Goal: Task Accomplishment & Management: Manage account settings

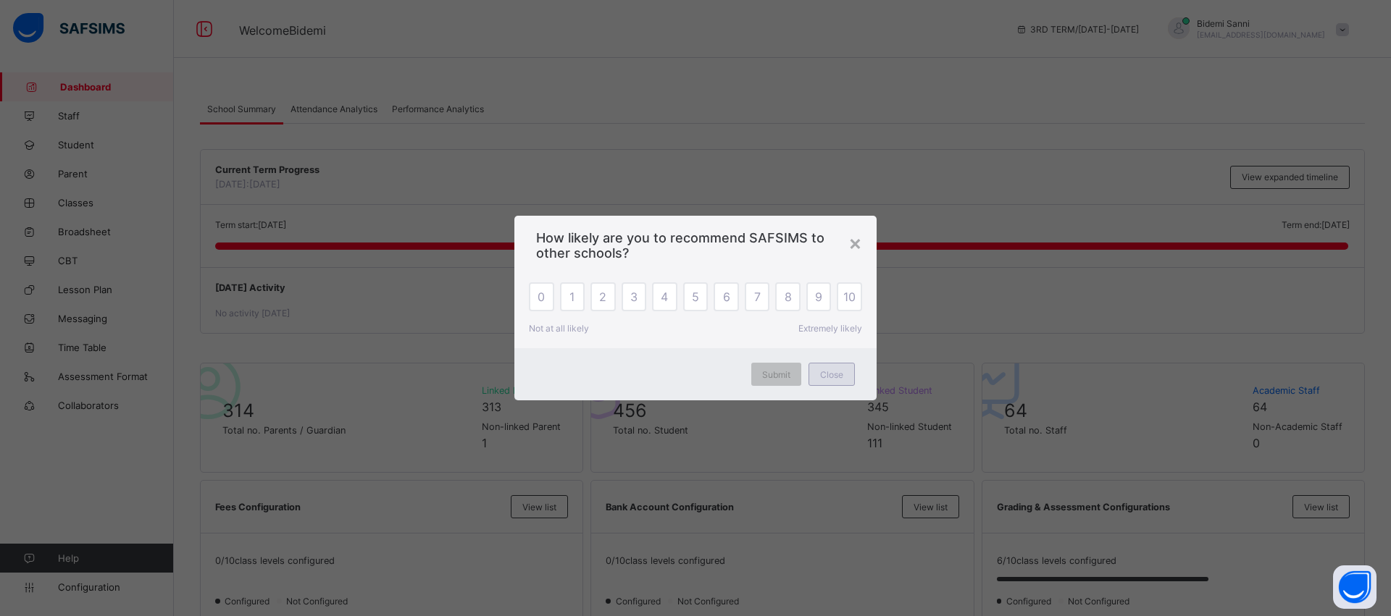
click at [816, 372] on div "Close" at bounding box center [831, 374] width 46 height 23
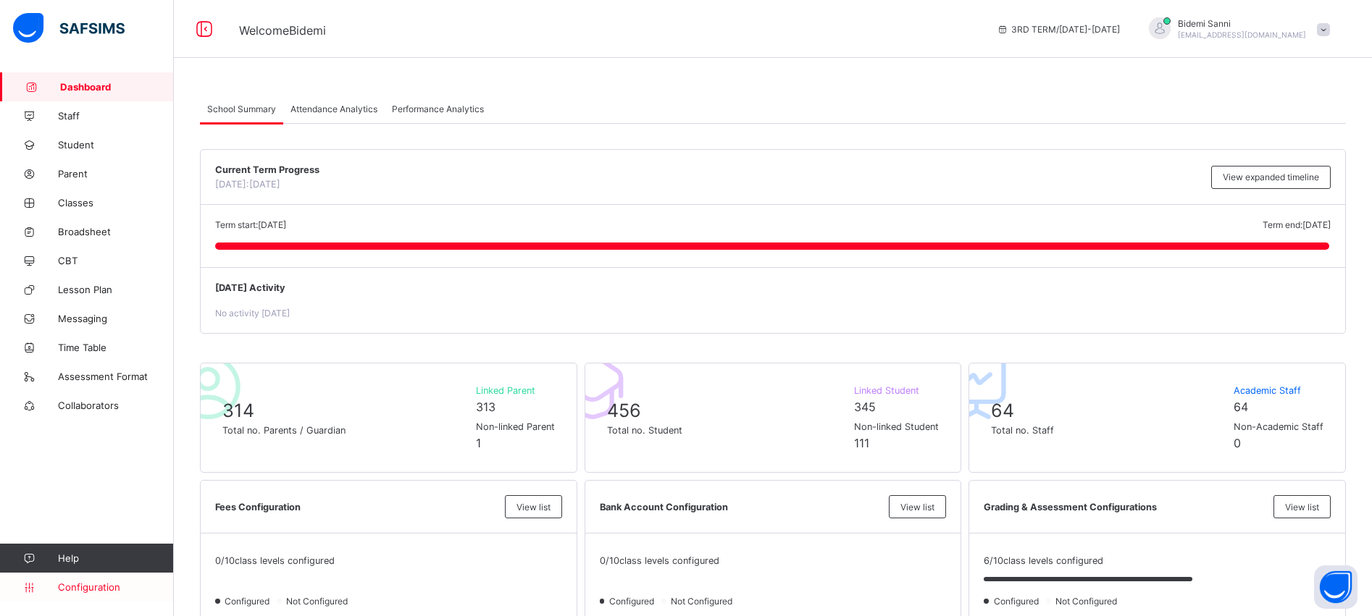
click at [104, 589] on span "Configuration" at bounding box center [115, 588] width 115 height 12
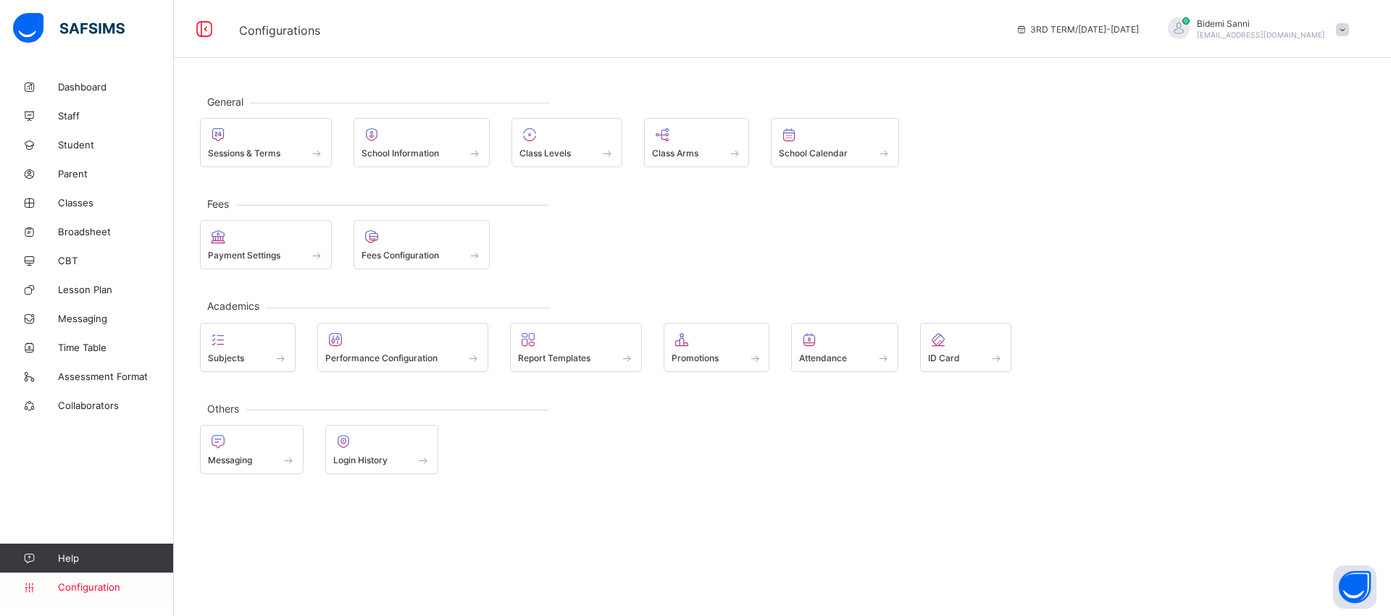
click at [85, 590] on span "Configuration" at bounding box center [115, 588] width 115 height 12
click at [104, 582] on span "Configuration" at bounding box center [115, 588] width 115 height 12
click at [122, 585] on span "Configuration" at bounding box center [115, 588] width 115 height 12
click at [95, 594] on link "Configuration" at bounding box center [86, 587] width 173 height 29
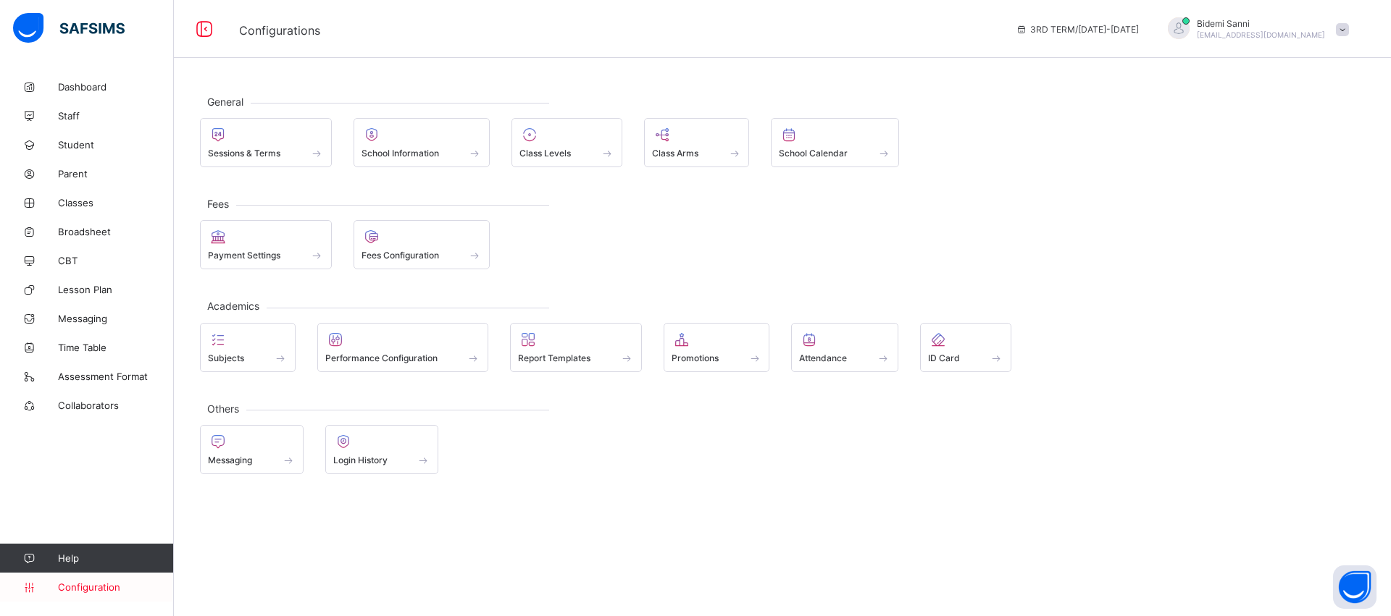
click at [95, 594] on link "Configuration" at bounding box center [86, 587] width 173 height 29
click at [266, 142] on div at bounding box center [266, 134] width 116 height 17
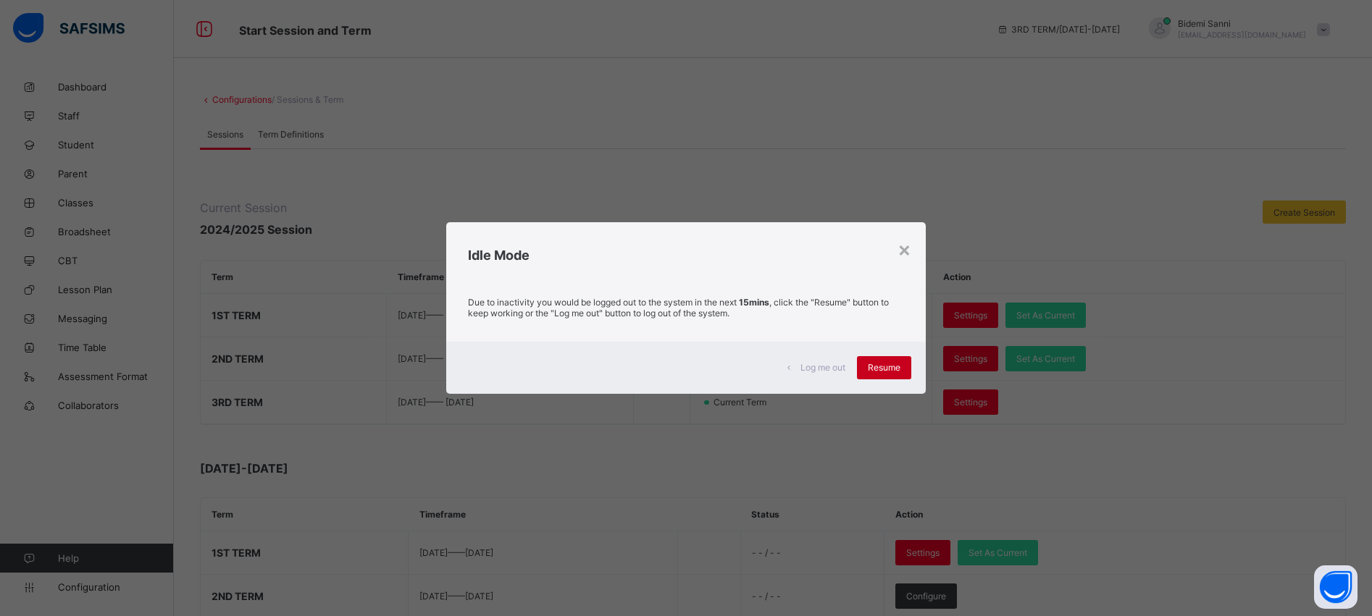
click at [892, 370] on span "Resume" at bounding box center [884, 367] width 33 height 11
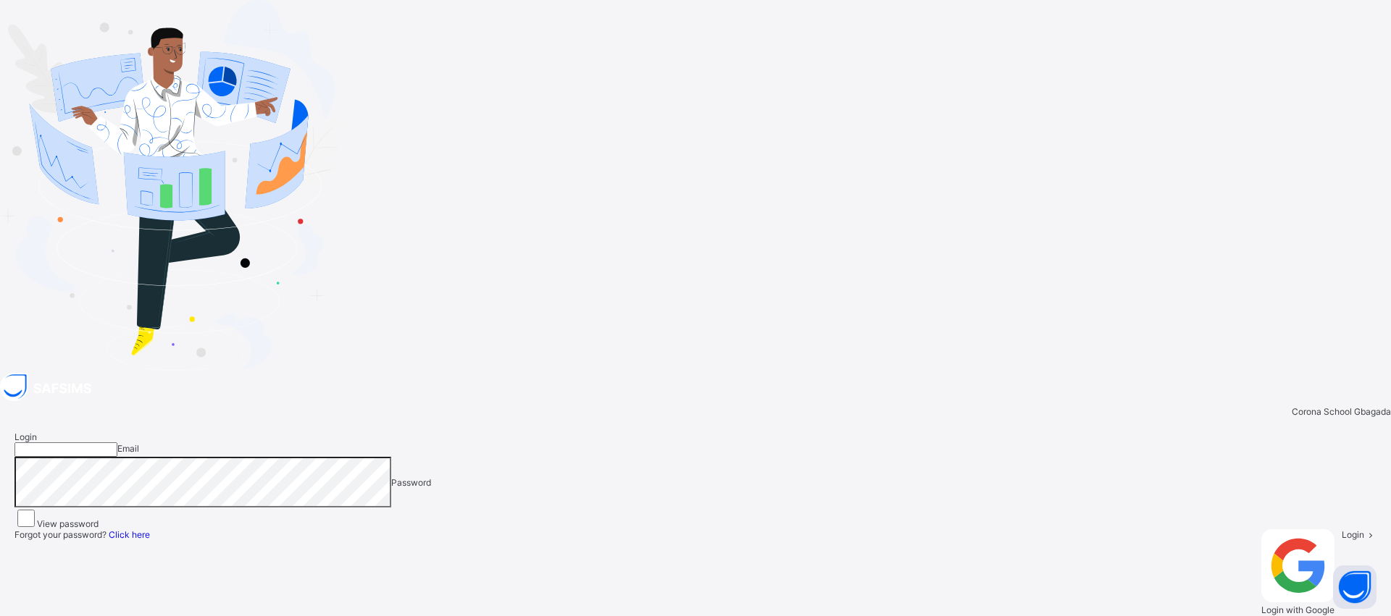
click at [117, 443] on input "email" at bounding box center [65, 450] width 103 height 14
type input "**********"
click at [1059, 453] on div "**********" at bounding box center [695, 523] width 1391 height 213
click at [1341, 529] on div "Login" at bounding box center [1358, 572] width 35 height 86
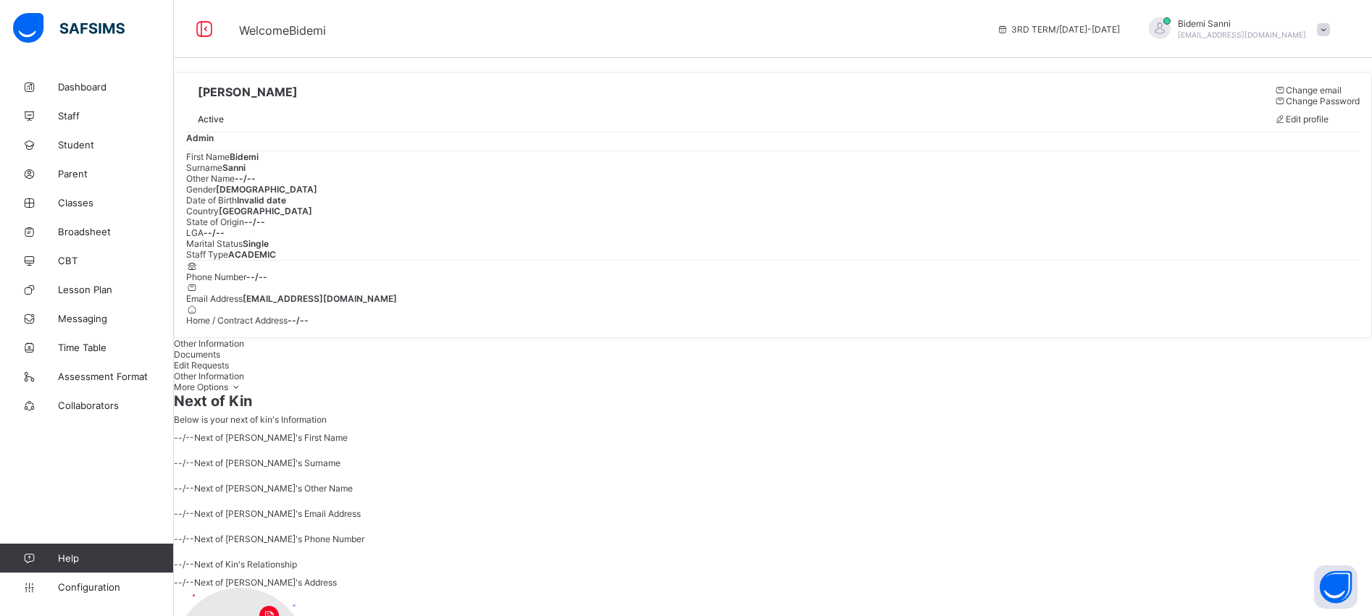
scroll to position [135, 0]
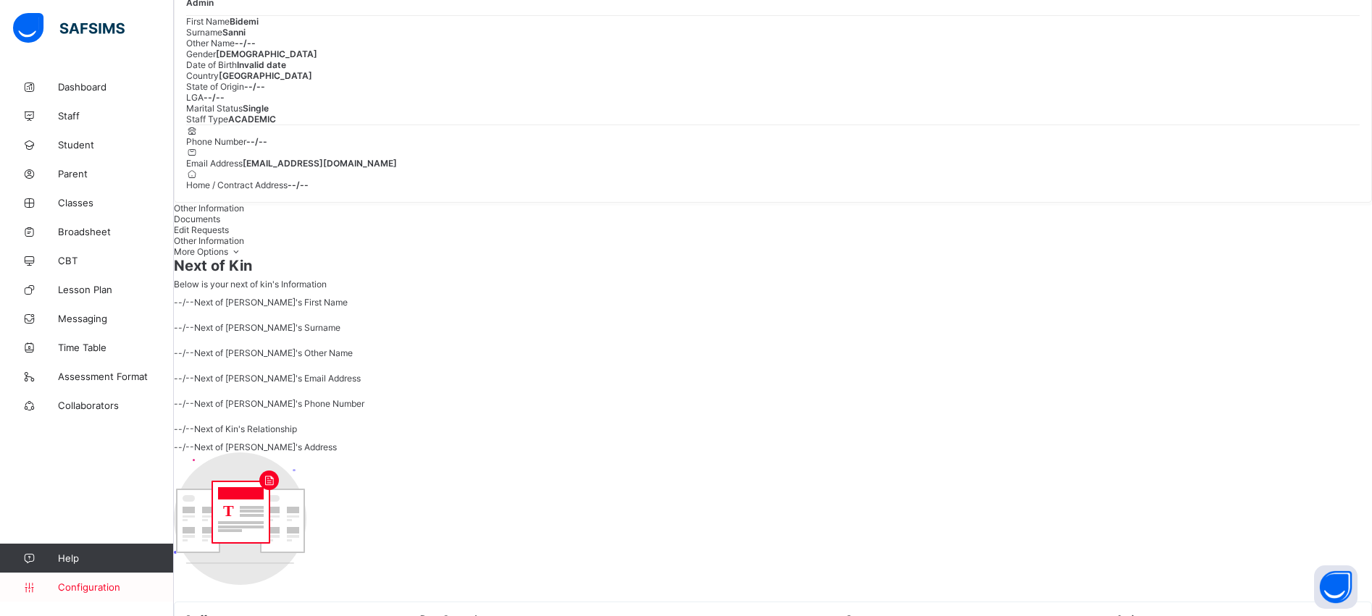
click at [92, 587] on span "Configuration" at bounding box center [115, 588] width 115 height 12
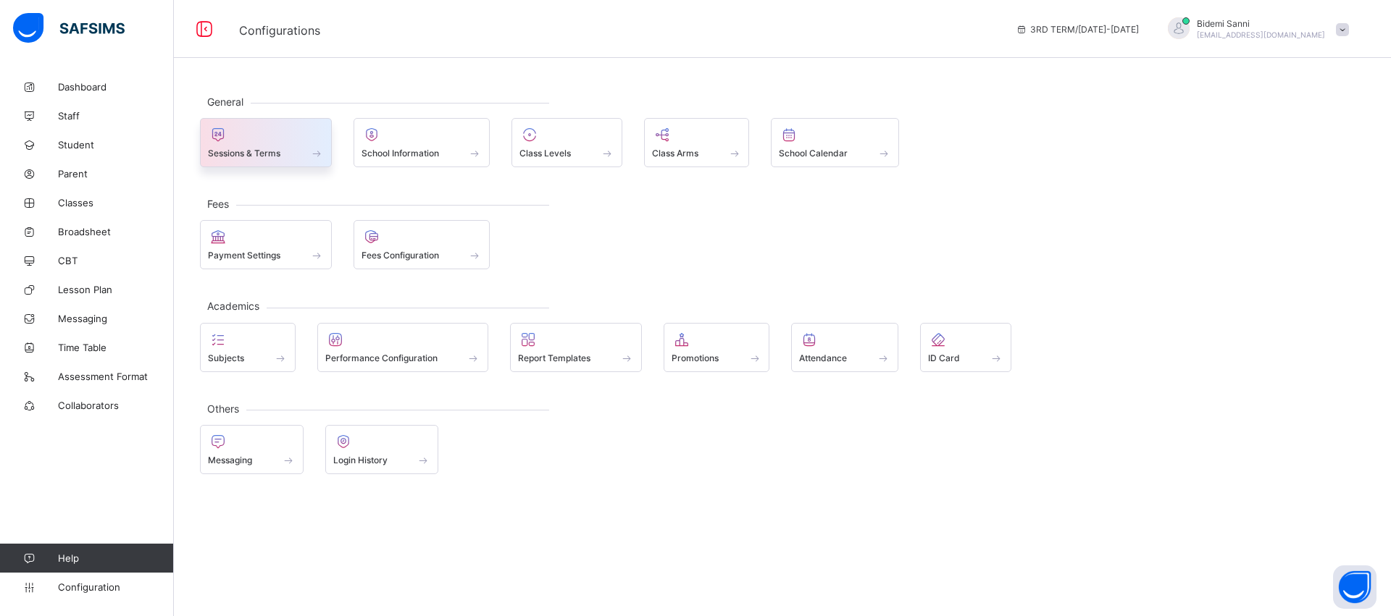
click at [238, 155] on span "Sessions & Terms" at bounding box center [244, 153] width 72 height 11
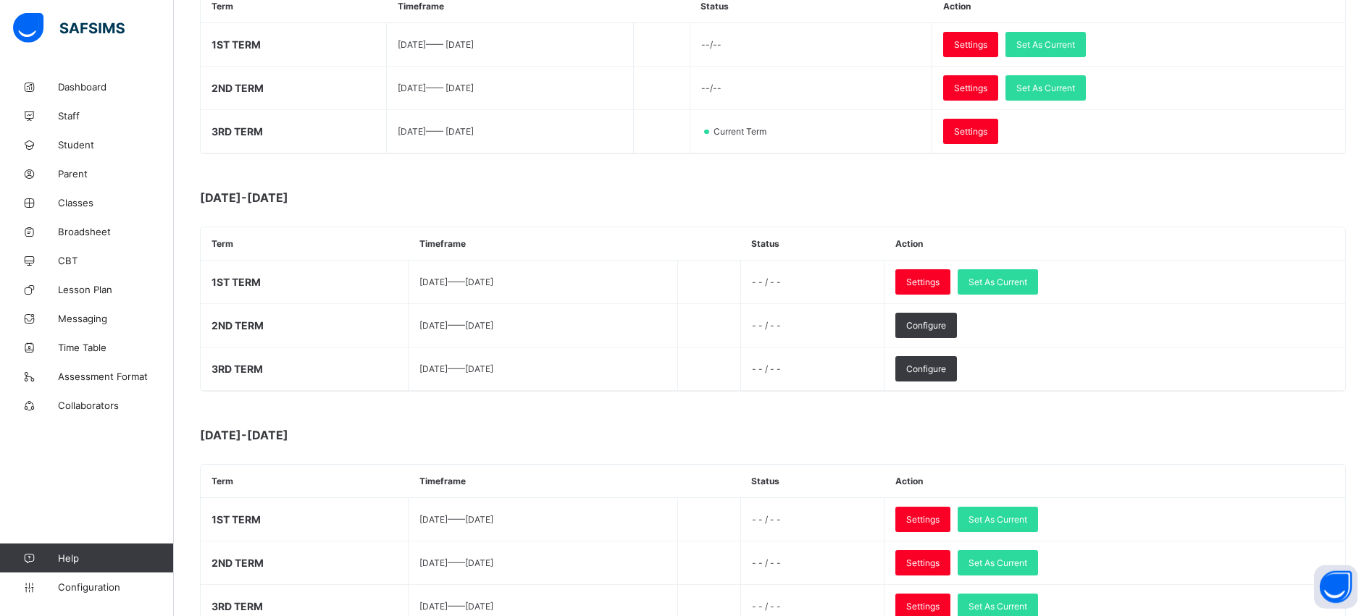
scroll to position [280, 0]
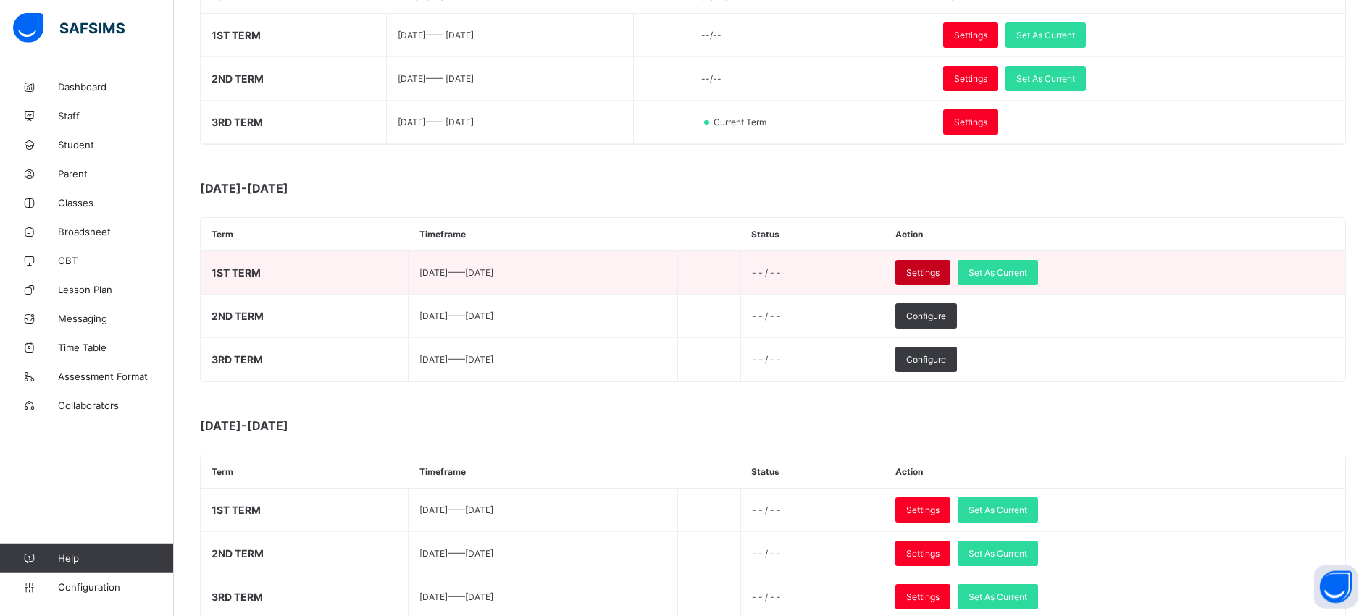
click at [950, 283] on div "Settings" at bounding box center [922, 272] width 55 height 25
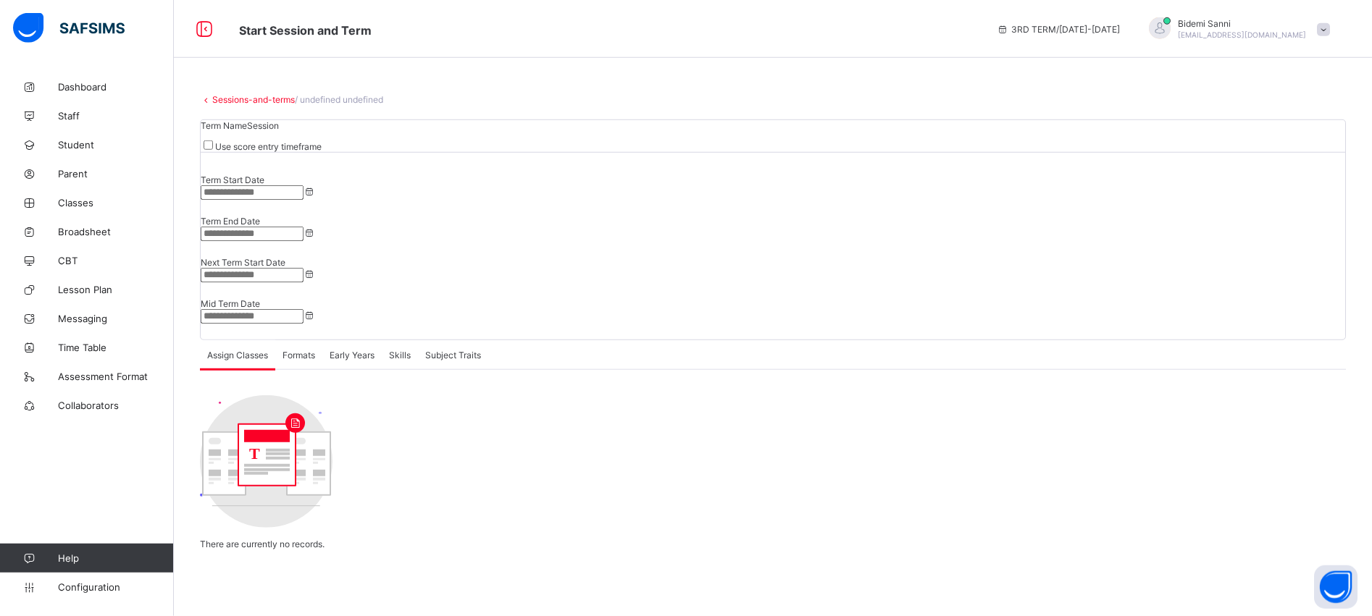
type input "**********"
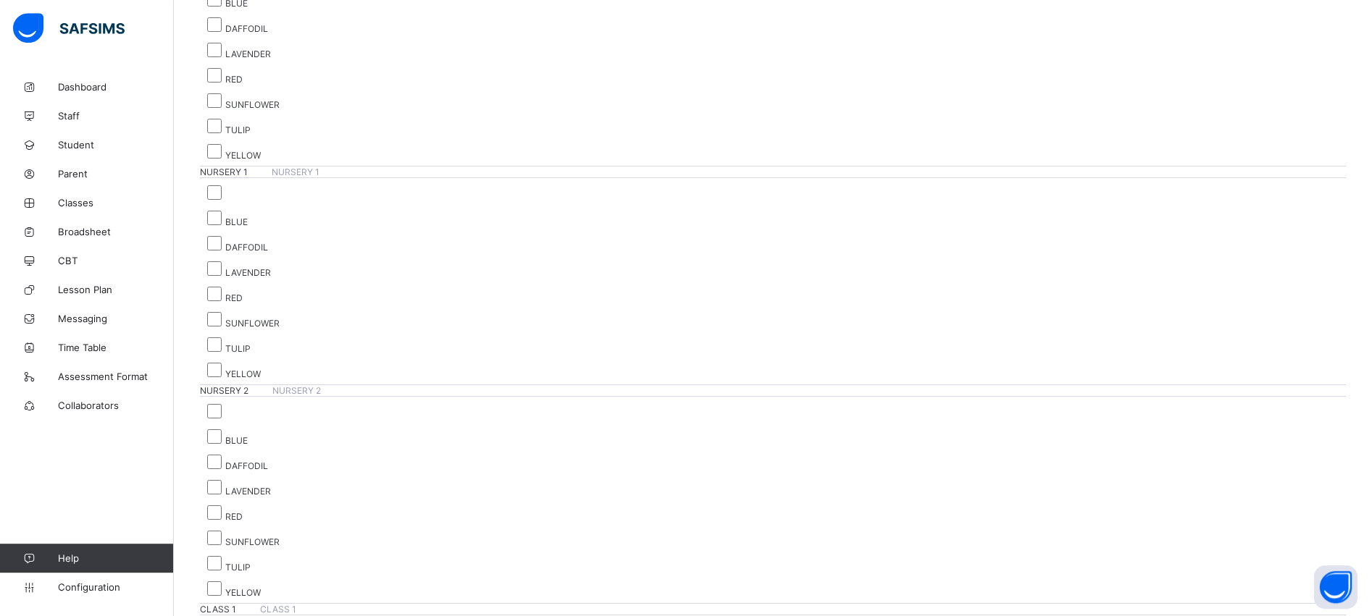
scroll to position [853, 0]
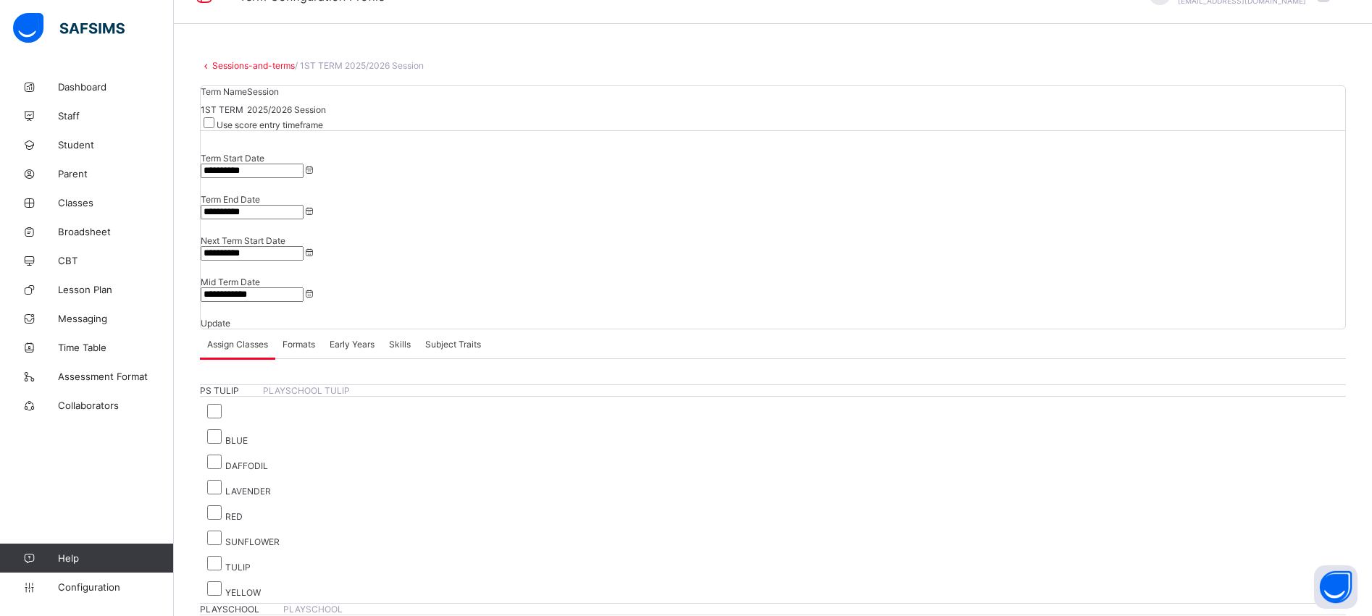
scroll to position [0, 0]
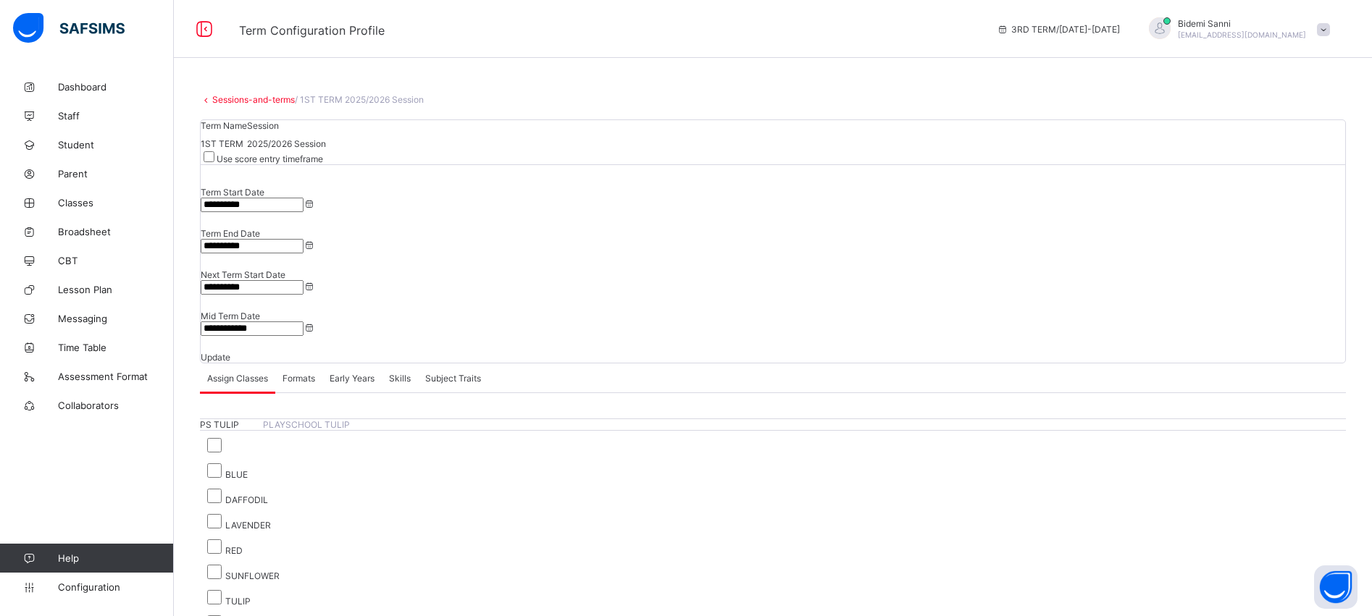
click at [1370, 51] on div "3RD TERM / [DATE]-[DATE] [PERSON_NAME] [EMAIL_ADDRESS][DOMAIN_NAME]" at bounding box center [1180, 29] width 382 height 58
drag, startPoint x: 1386, startPoint y: 446, endPoint x: 1388, endPoint y: 73, distance: 373.0
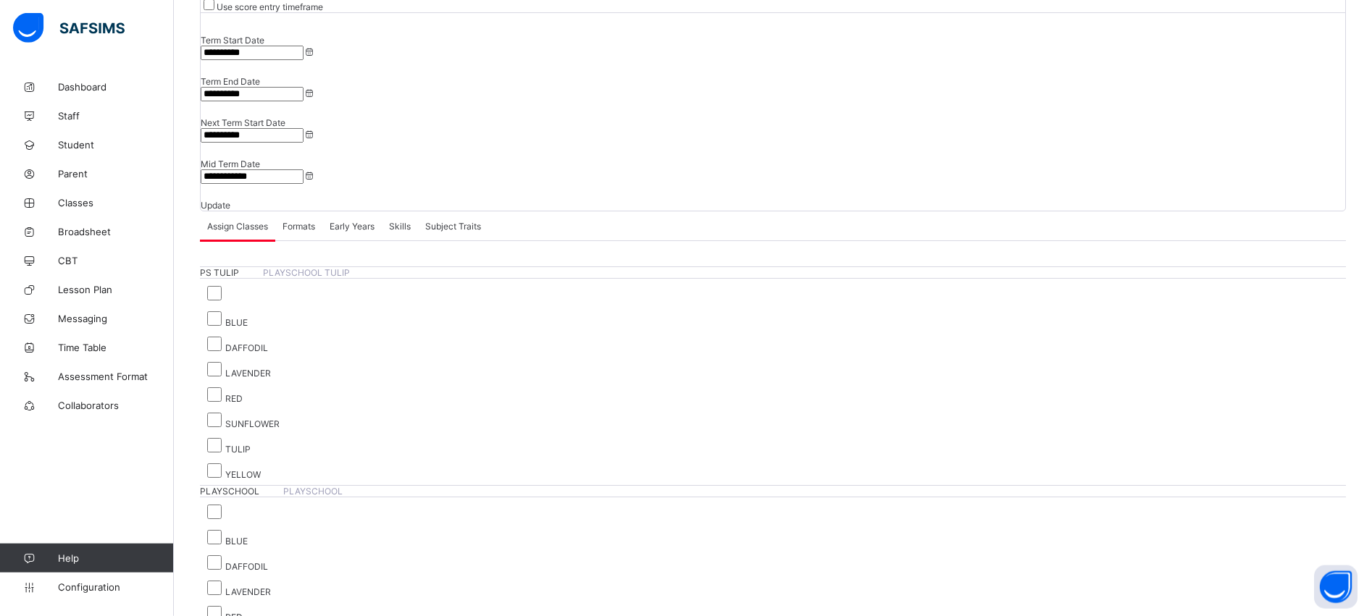
scroll to position [208, 0]
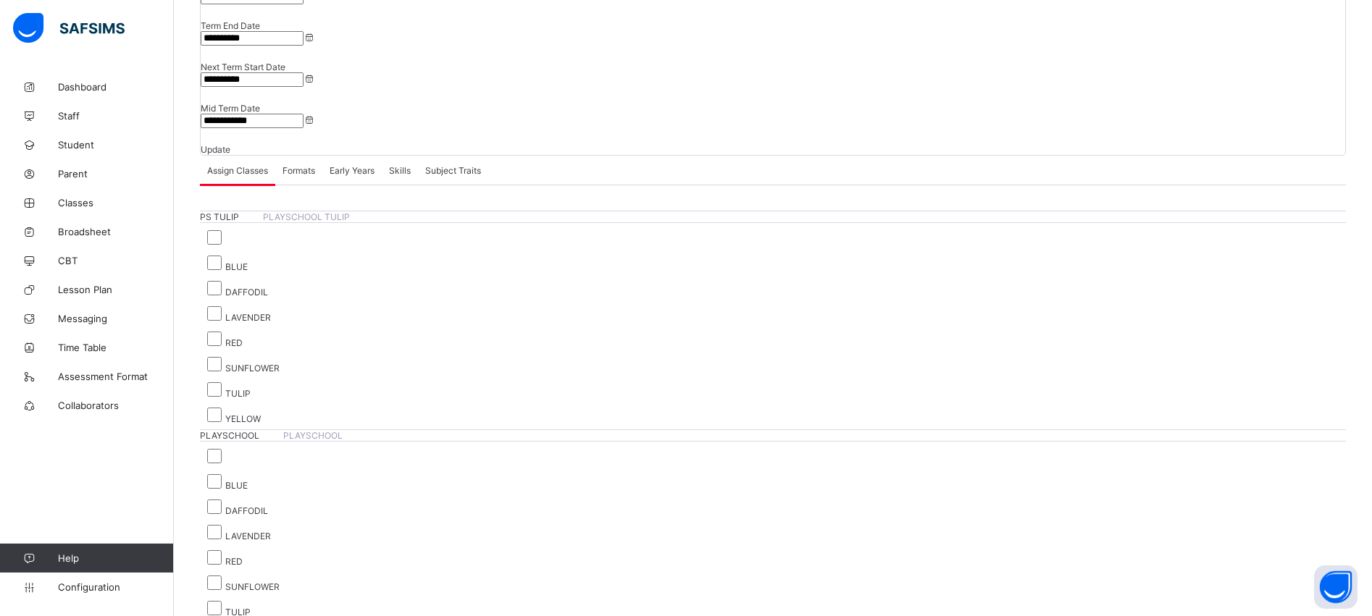
click at [1005, 227] on div "BLUE DAFFODIL LAVENDER RED SUNFLOWER TULIP YELLOW" at bounding box center [773, 326] width 1146 height 199
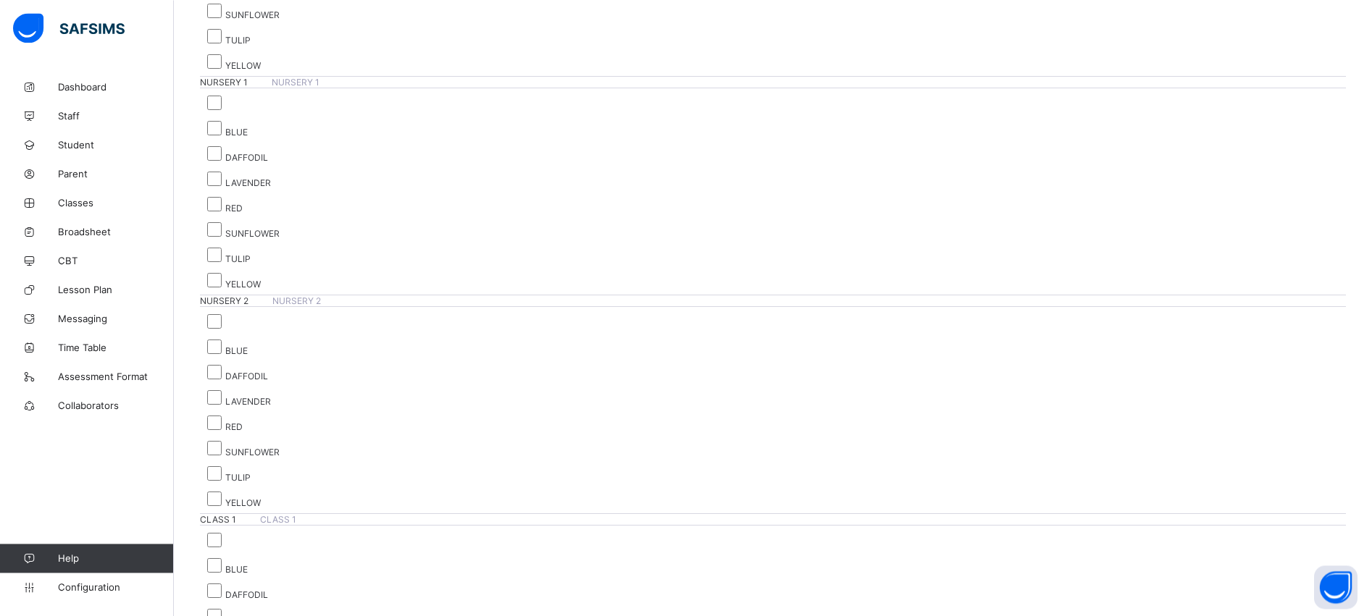
scroll to position [853, 0]
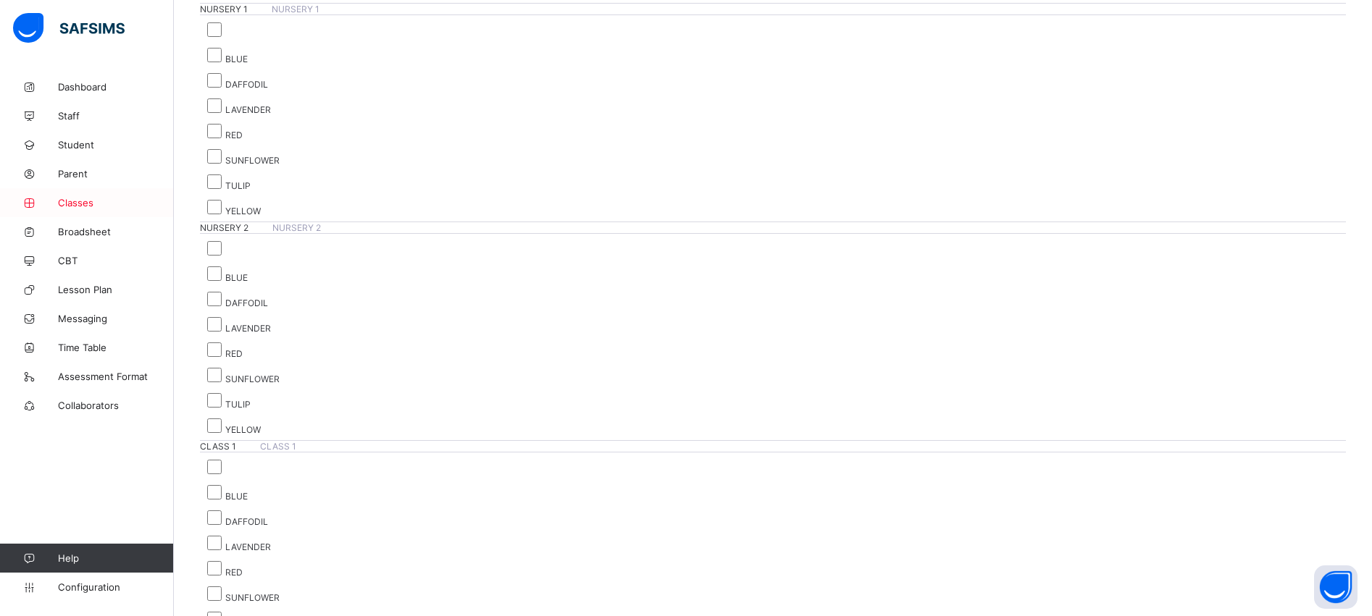
click at [81, 212] on link "Classes" at bounding box center [87, 202] width 174 height 29
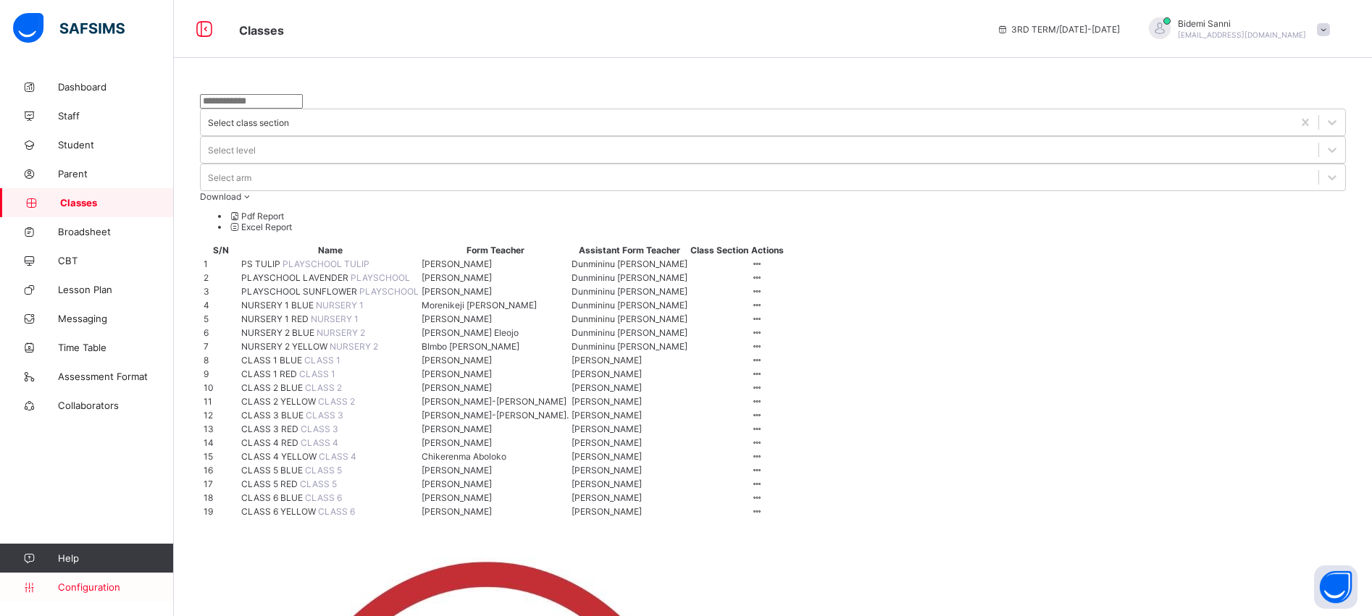
click at [118, 587] on span "Configuration" at bounding box center [115, 588] width 115 height 12
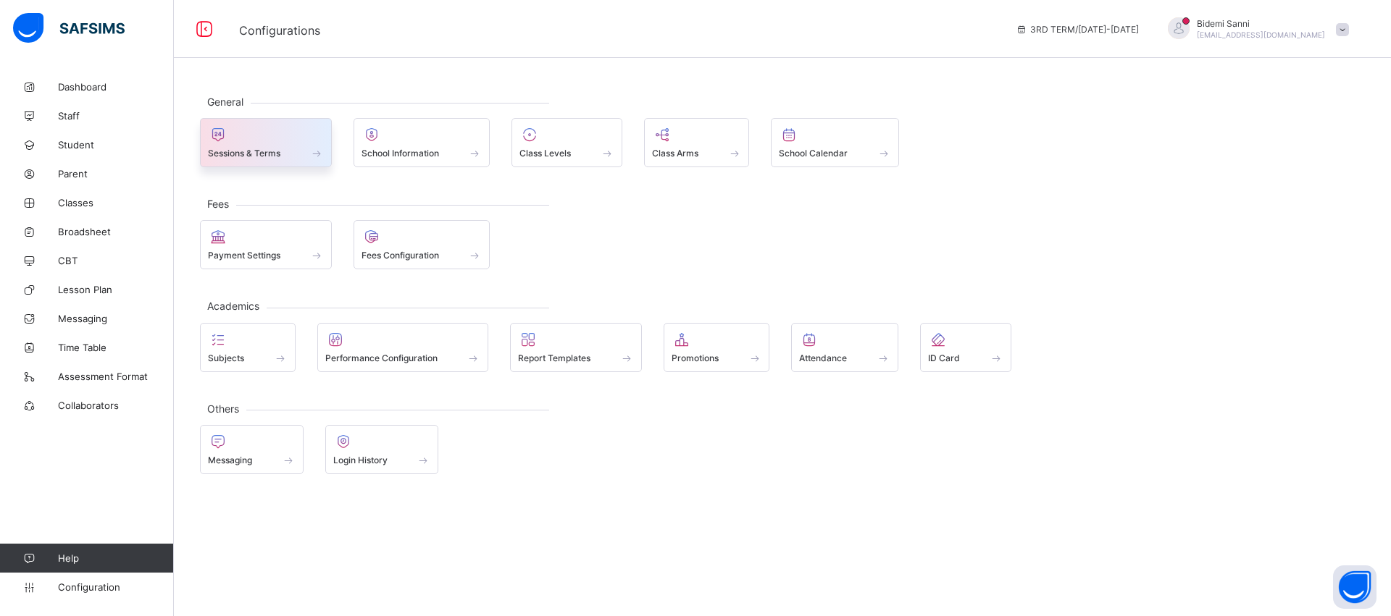
click at [296, 156] on div "Sessions & Terms" at bounding box center [266, 153] width 116 height 12
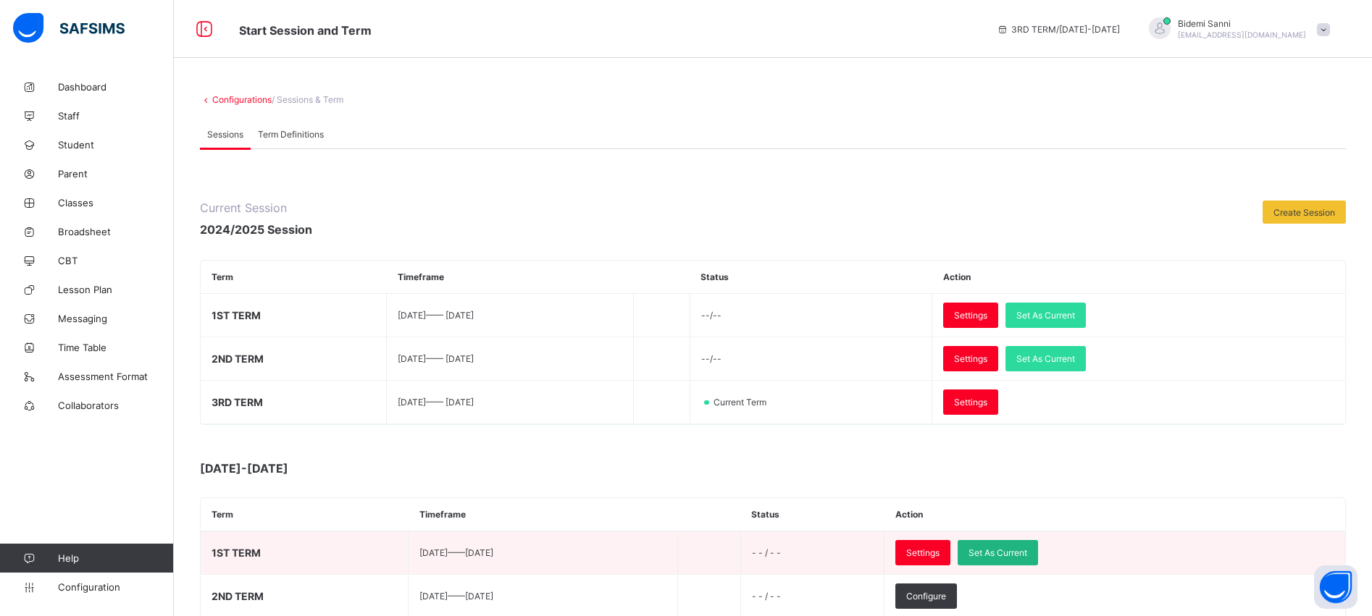
click at [1027, 553] on span "Set As Current" at bounding box center [997, 553] width 59 height 11
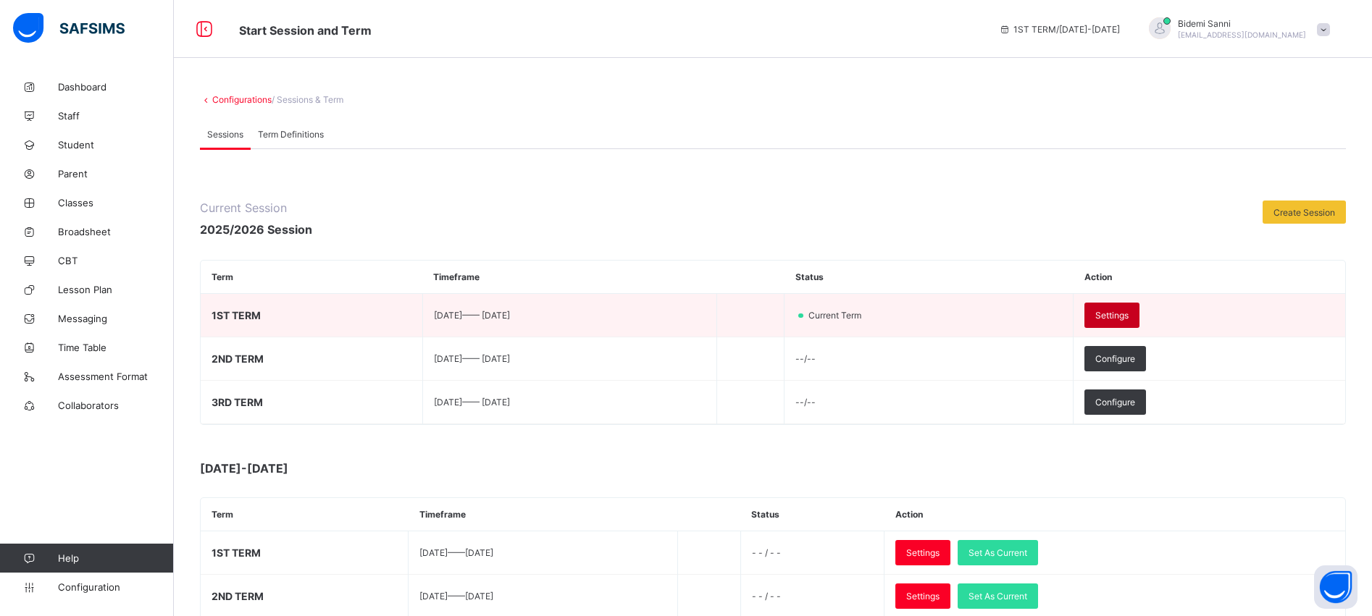
click at [1128, 319] on span "Settings" at bounding box center [1111, 315] width 33 height 11
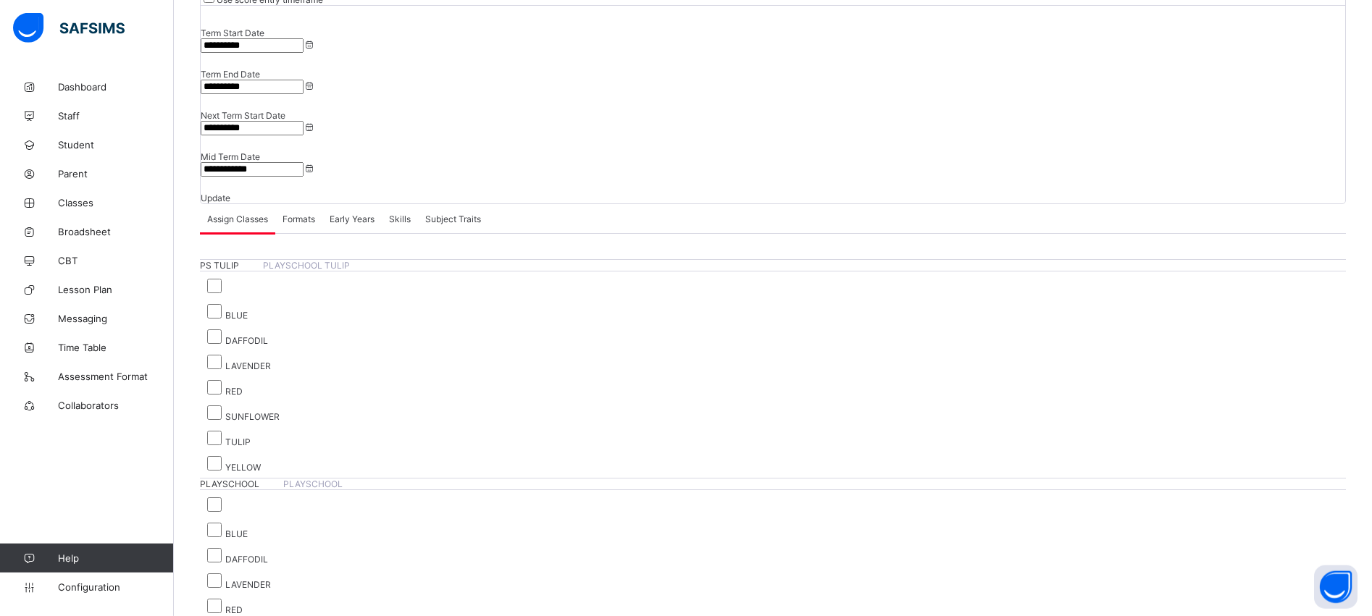
scroll to position [151, 0]
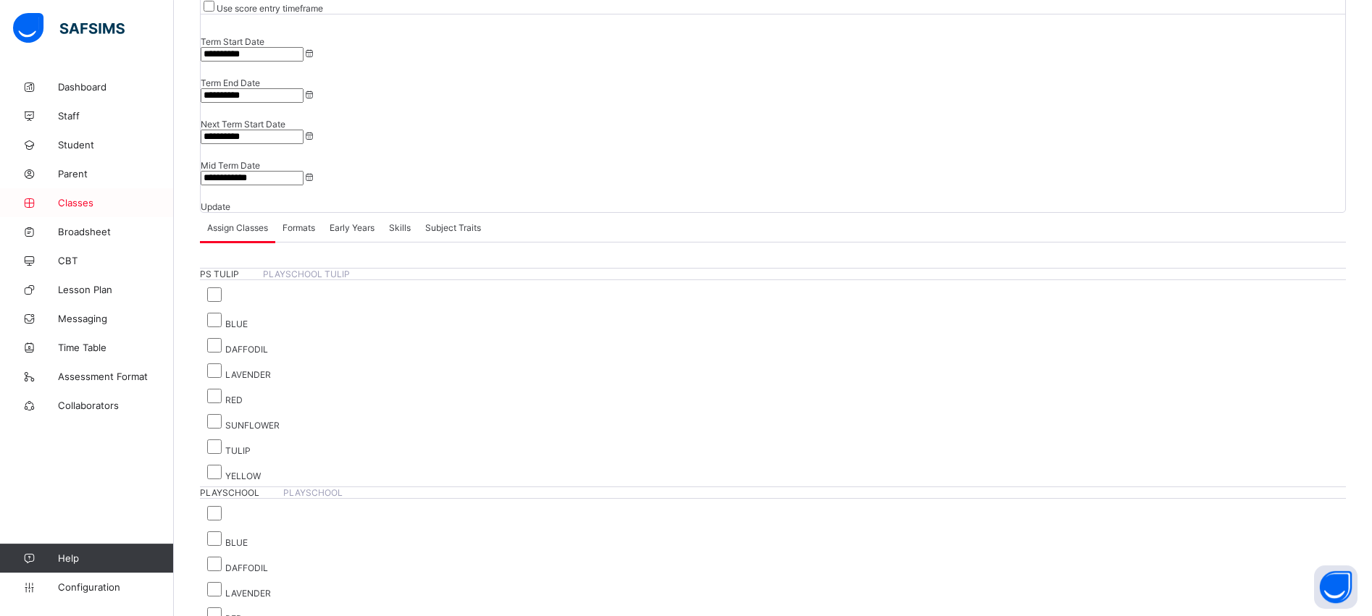
click at [77, 202] on span "Classes" at bounding box center [116, 203] width 116 height 12
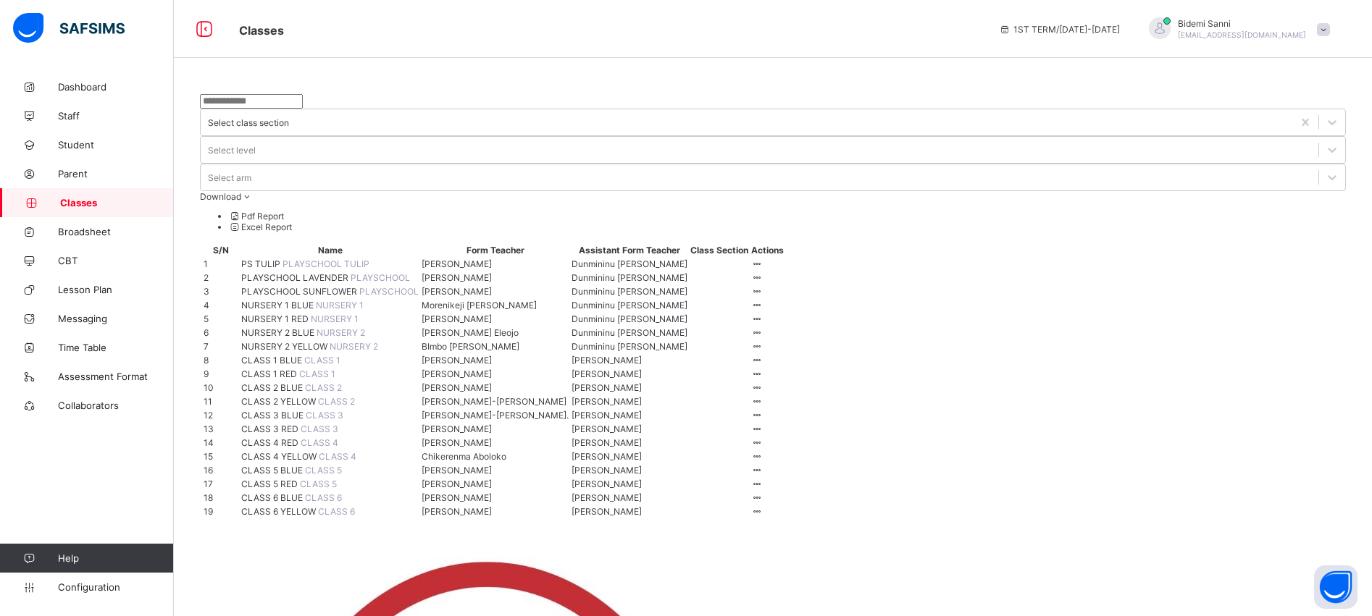
click at [280, 259] on span "PS TULIP" at bounding box center [261, 264] width 41 height 11
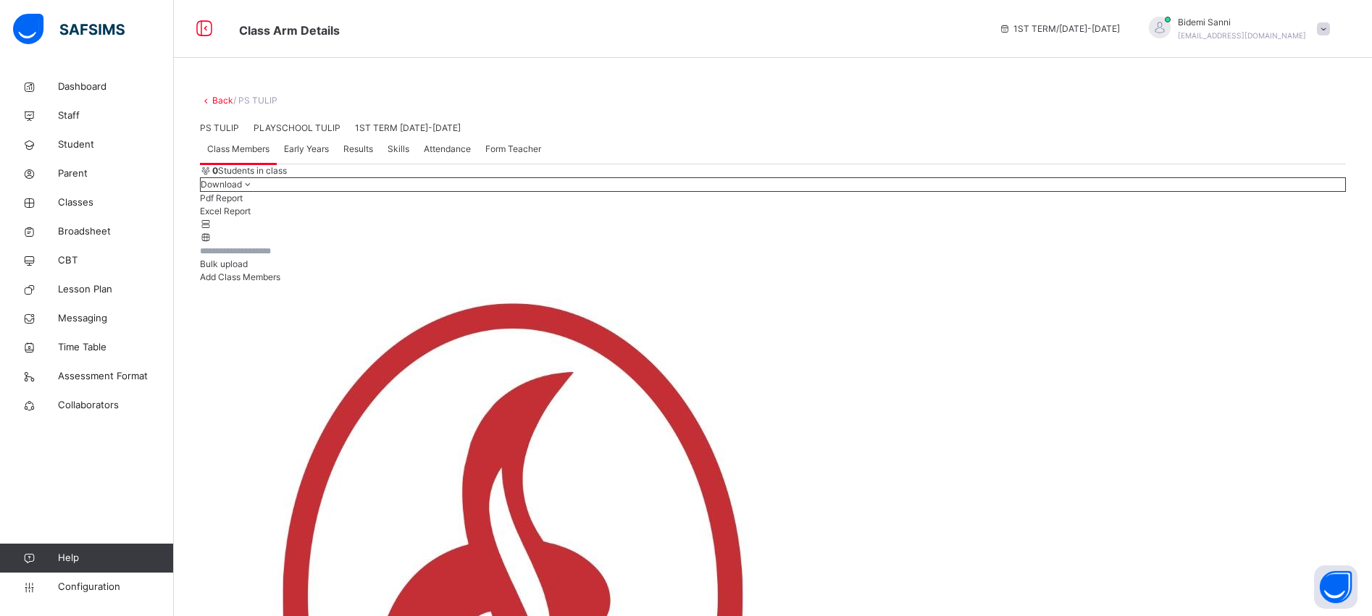
click at [314, 156] on span "Early Years" at bounding box center [306, 149] width 45 height 13
click at [373, 156] on span "Results" at bounding box center [358, 149] width 30 height 13
click at [400, 164] on div "Skills" at bounding box center [398, 149] width 36 height 29
click at [450, 156] on span "Attendance" at bounding box center [447, 149] width 47 height 13
click at [498, 156] on span "Form Teacher" at bounding box center [513, 149] width 56 height 13
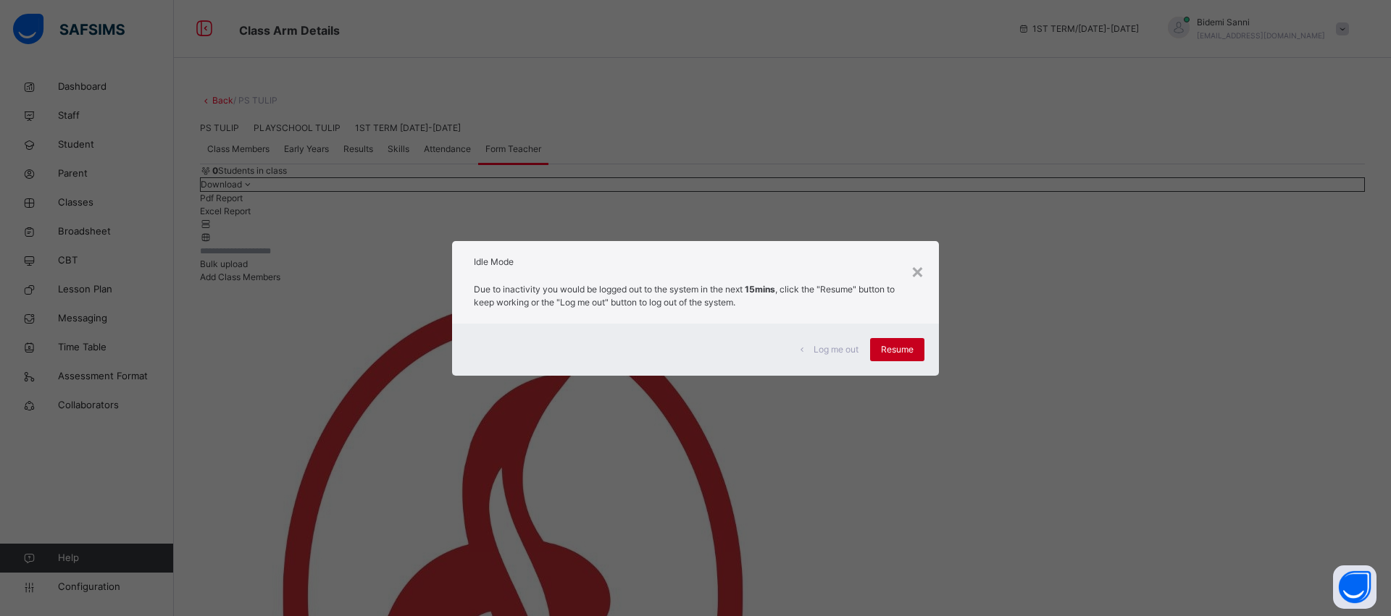
click at [881, 357] on div "Resume" at bounding box center [897, 349] width 54 height 23
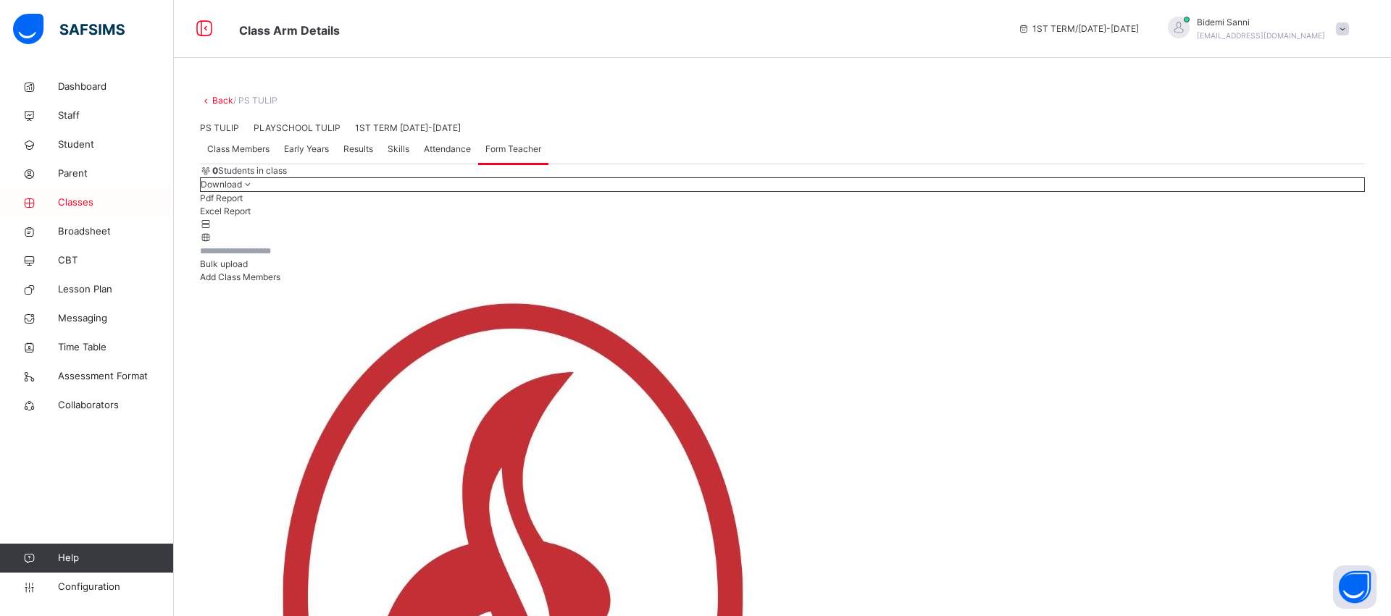
click at [77, 196] on span "Classes" at bounding box center [116, 203] width 116 height 14
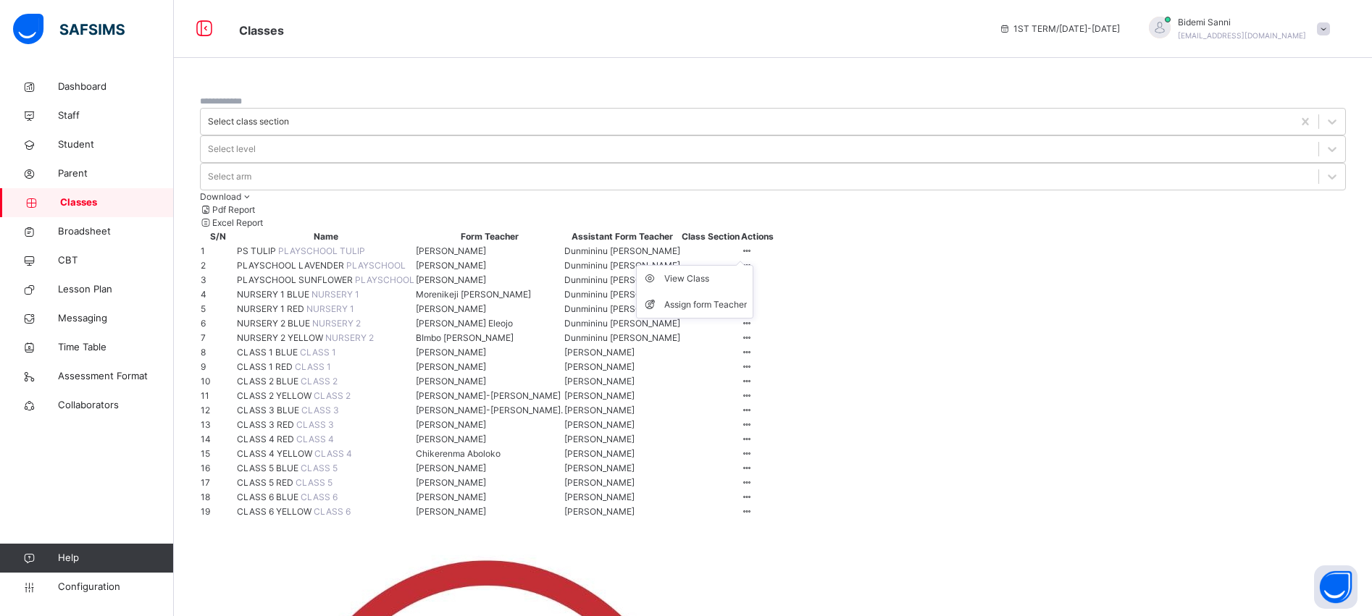
click at [753, 246] on icon at bounding box center [747, 251] width 12 height 11
click at [261, 246] on span "PS TULIP" at bounding box center [257, 251] width 41 height 11
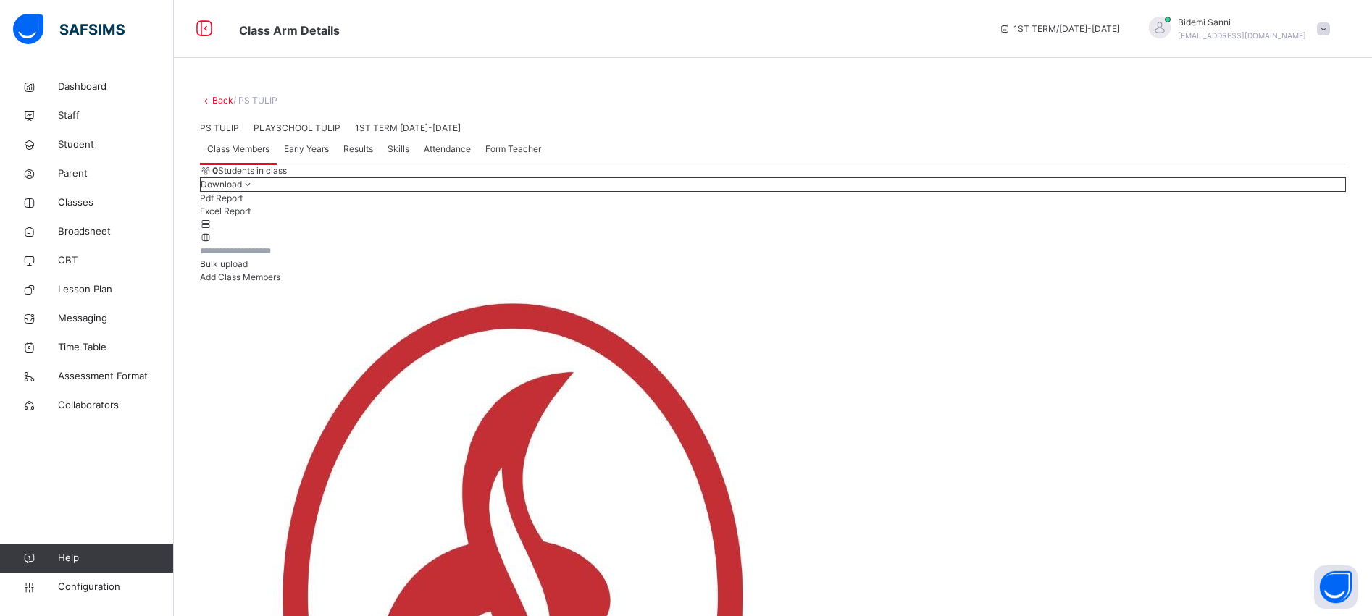
click at [280, 282] on span "Add Class Members" at bounding box center [240, 277] width 80 height 11
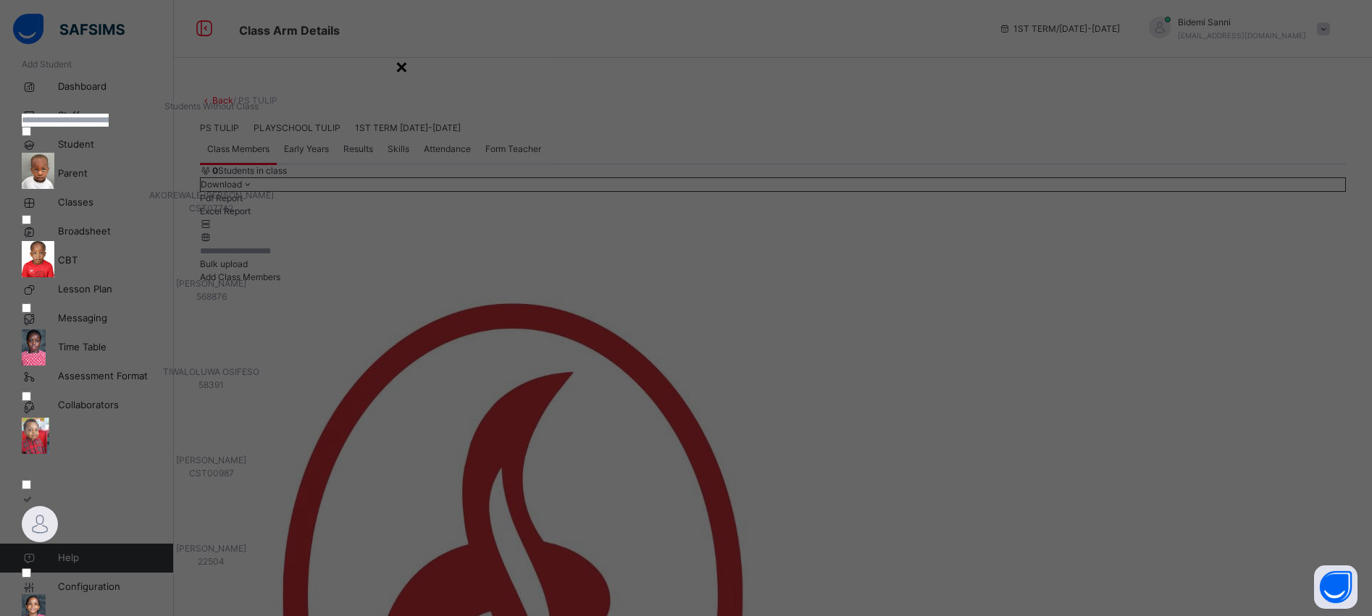
click at [408, 64] on div "×" at bounding box center [402, 66] width 14 height 30
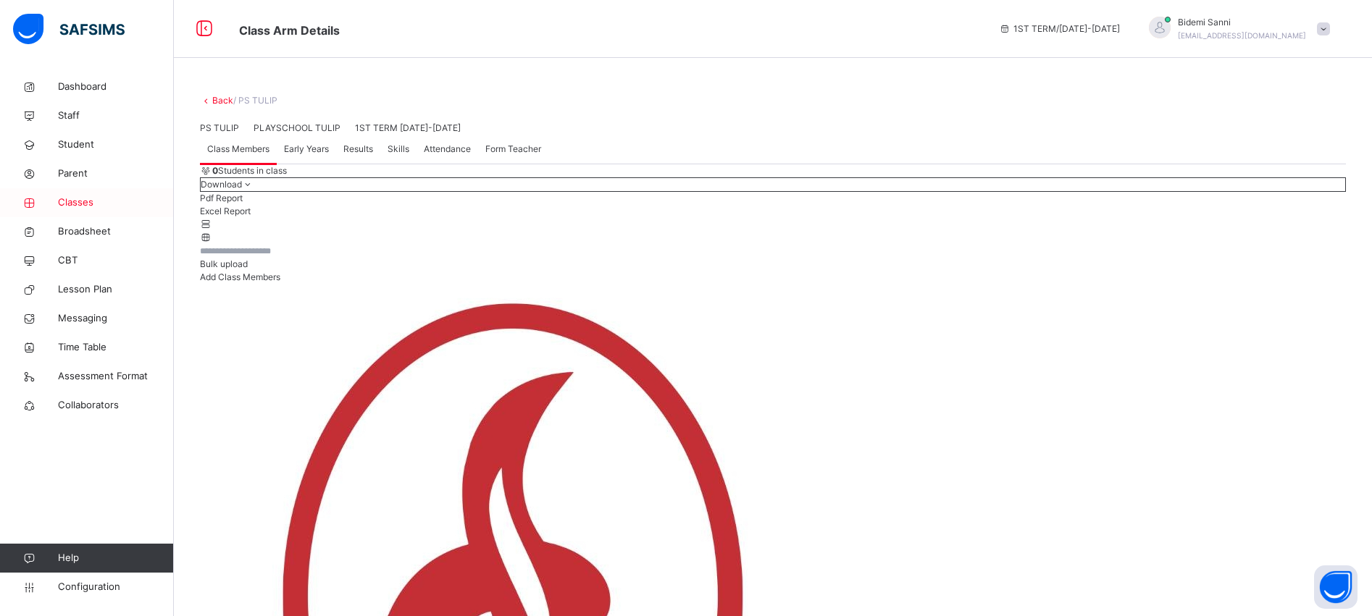
click at [78, 211] on link "Classes" at bounding box center [87, 202] width 174 height 29
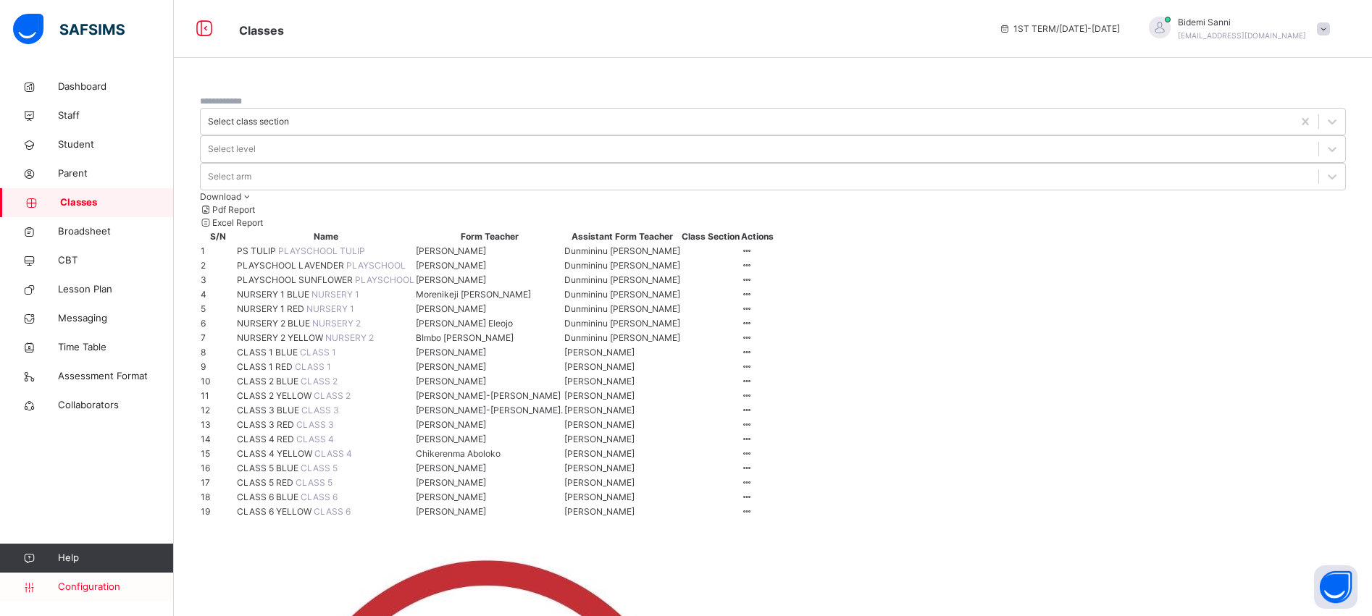
click at [95, 583] on span "Configuration" at bounding box center [115, 587] width 115 height 14
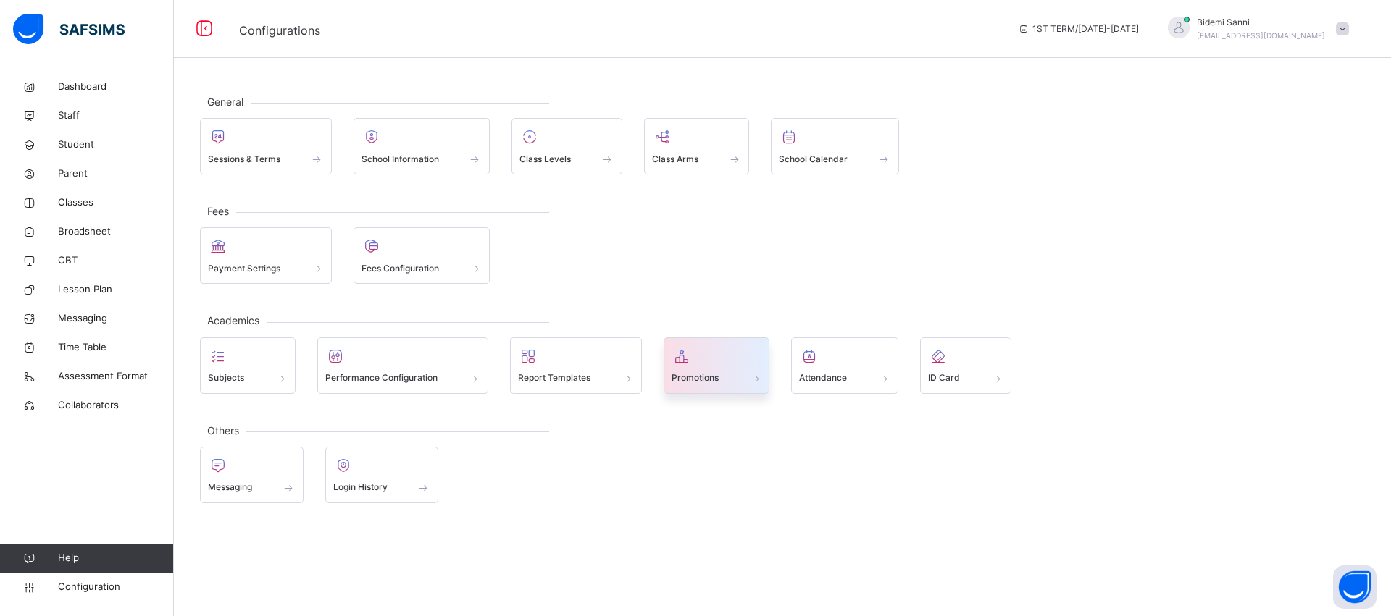
click at [696, 368] on span at bounding box center [716, 369] width 91 height 4
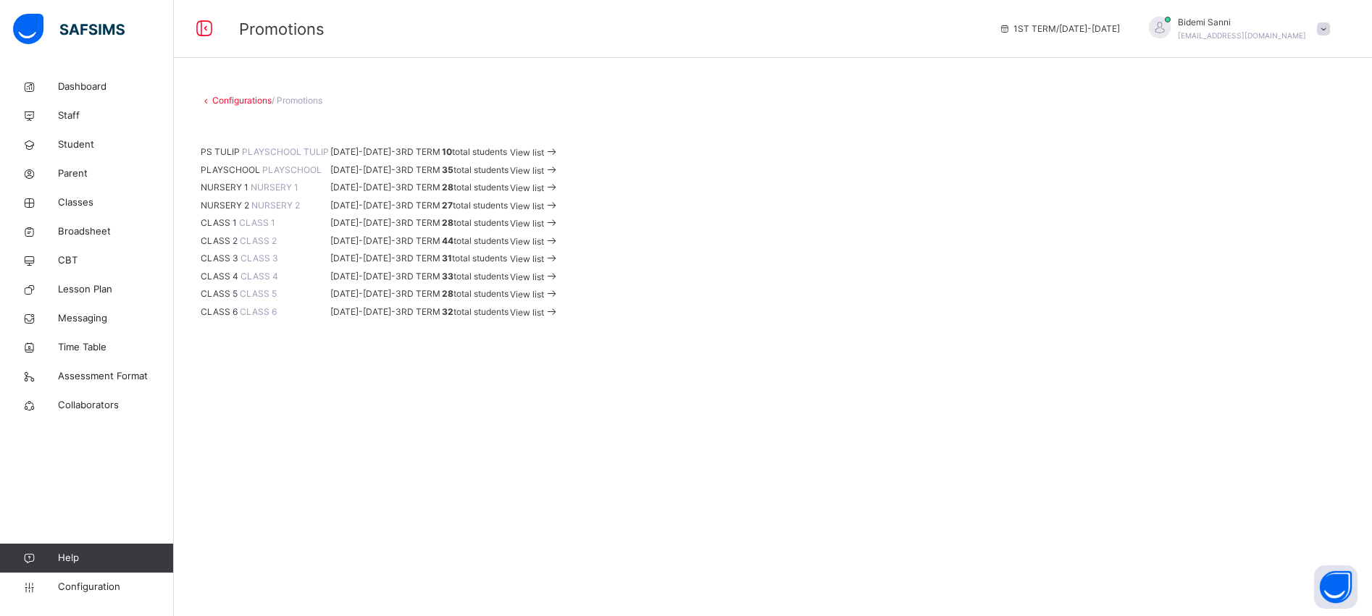
click at [544, 158] on span "View list" at bounding box center [527, 152] width 34 height 11
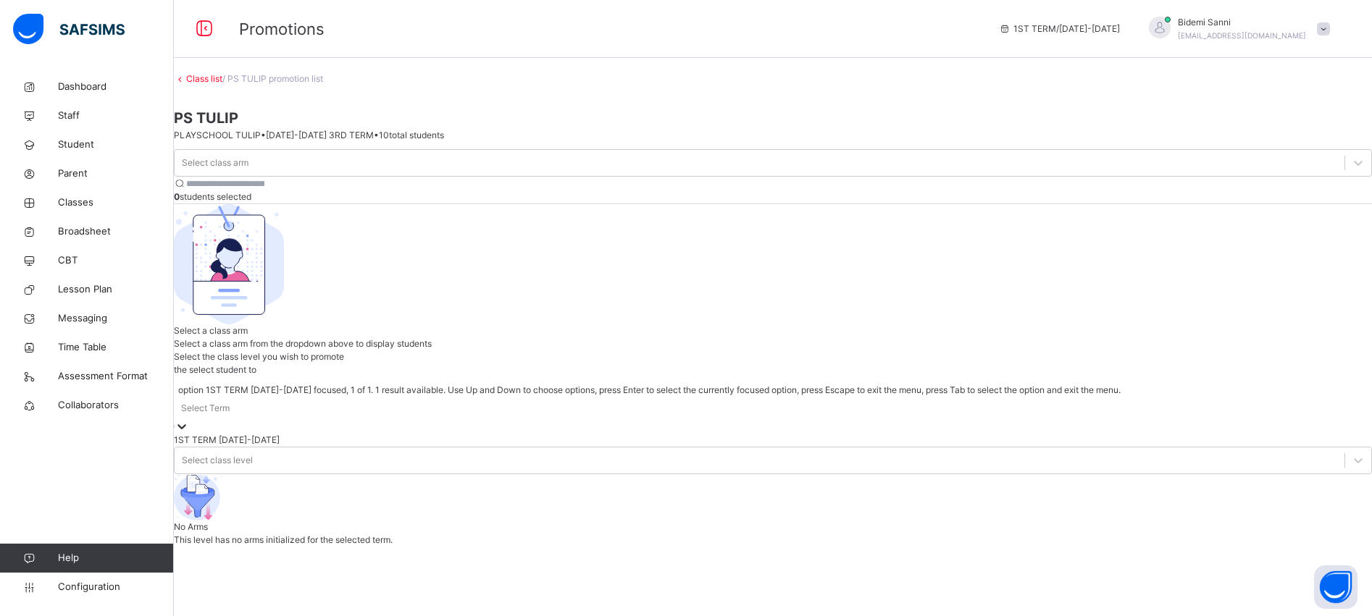
click at [1082, 397] on div "Select Term" at bounding box center [773, 408] width 1198 height 22
click at [1070, 434] on div "1ST TERM [DATE]-[DATE]" at bounding box center [773, 440] width 1198 height 13
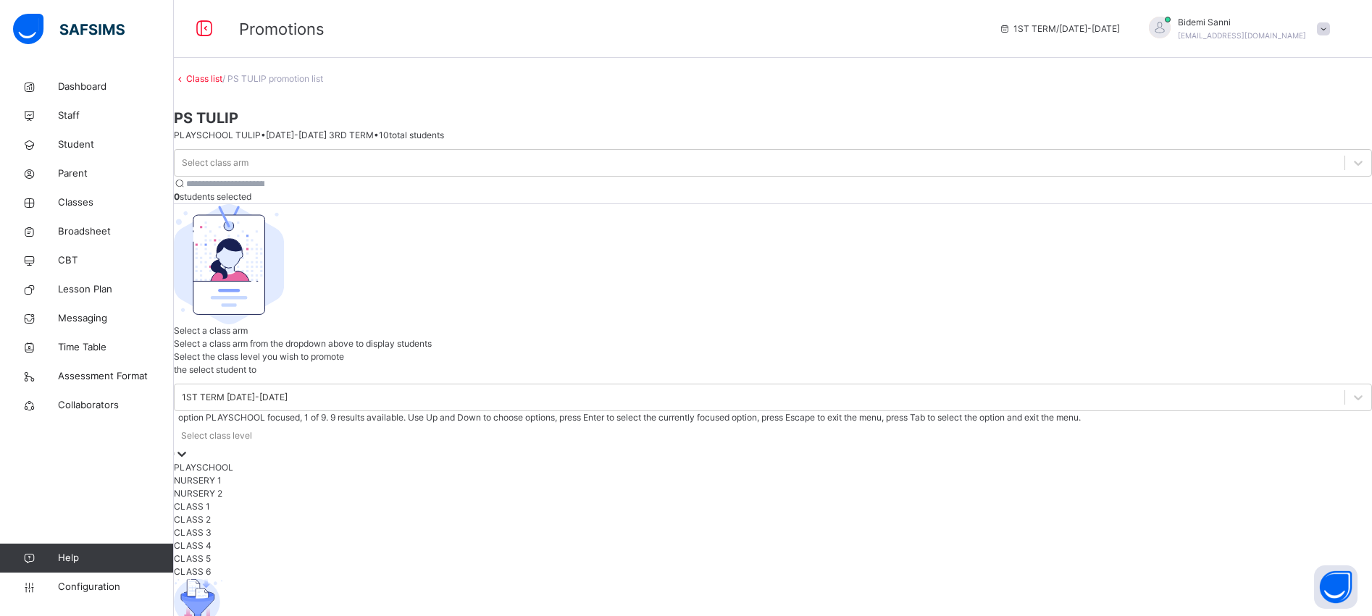
click at [252, 429] on div "Select class level" at bounding box center [216, 435] width 71 height 13
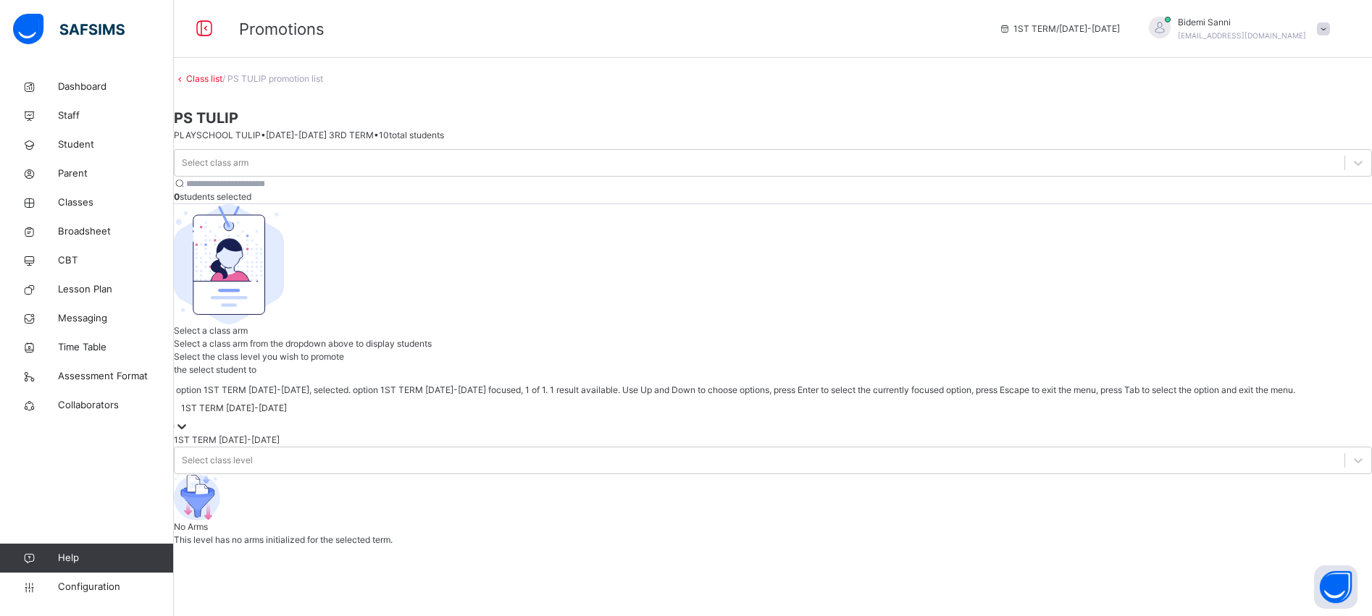
click at [189, 419] on icon at bounding box center [182, 426] width 14 height 14
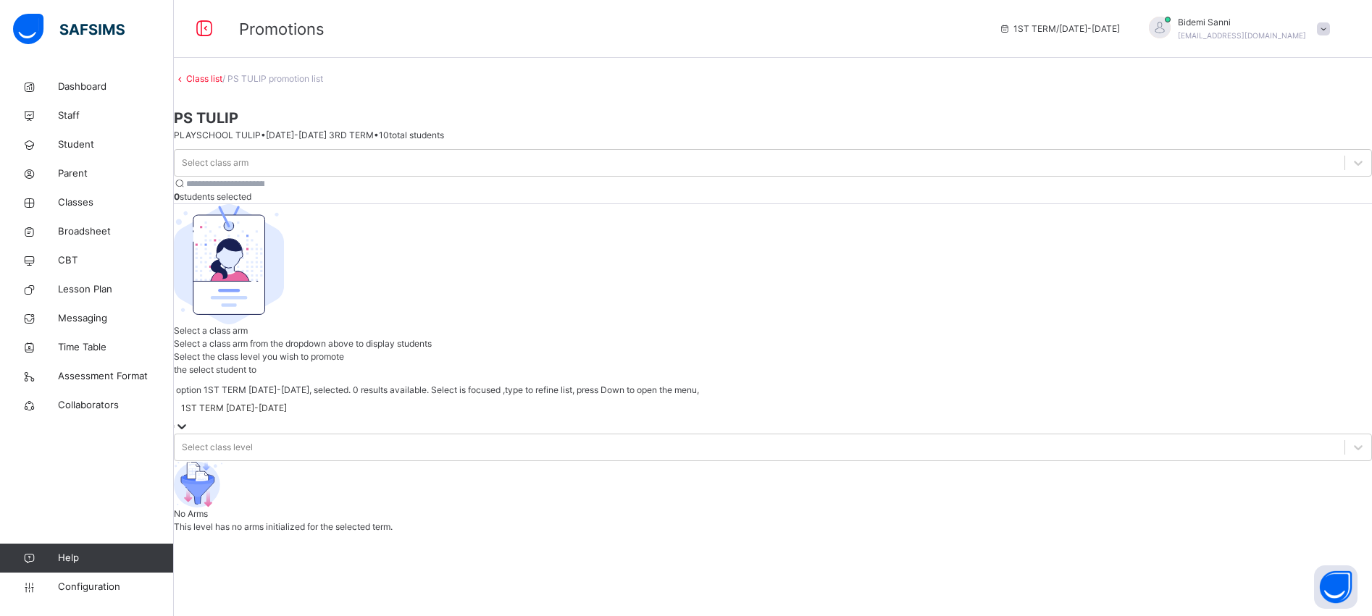
click at [189, 419] on icon at bounding box center [182, 426] width 14 height 14
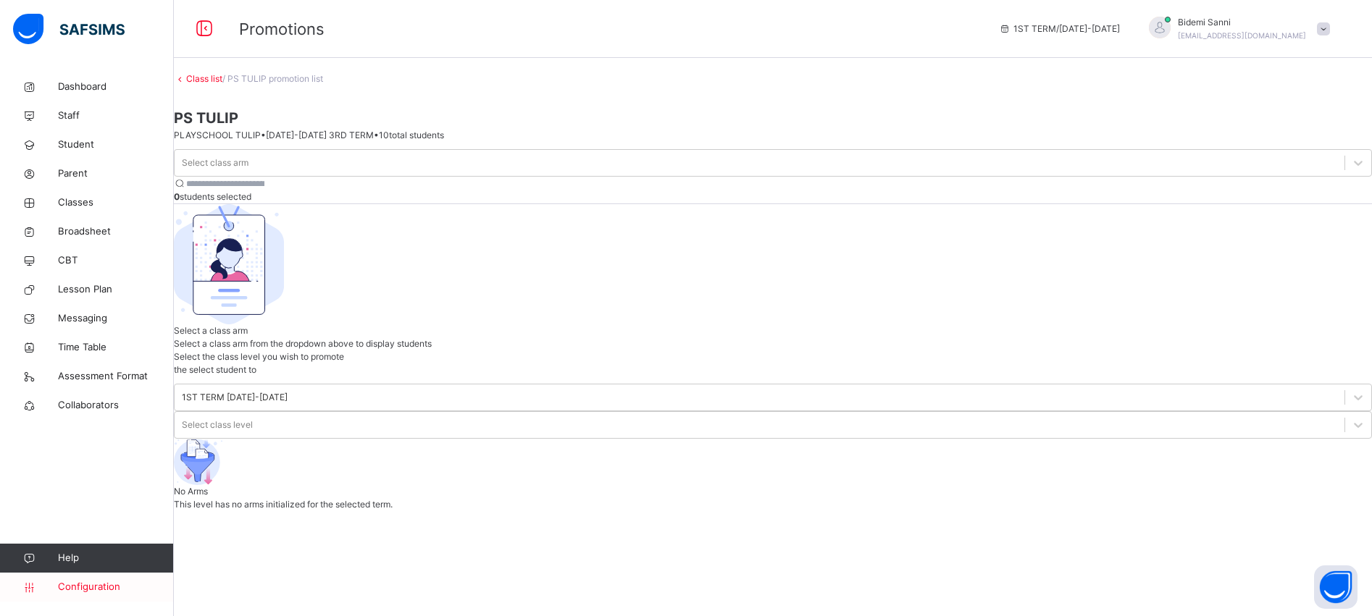
click at [102, 579] on link "Configuration" at bounding box center [86, 587] width 173 height 29
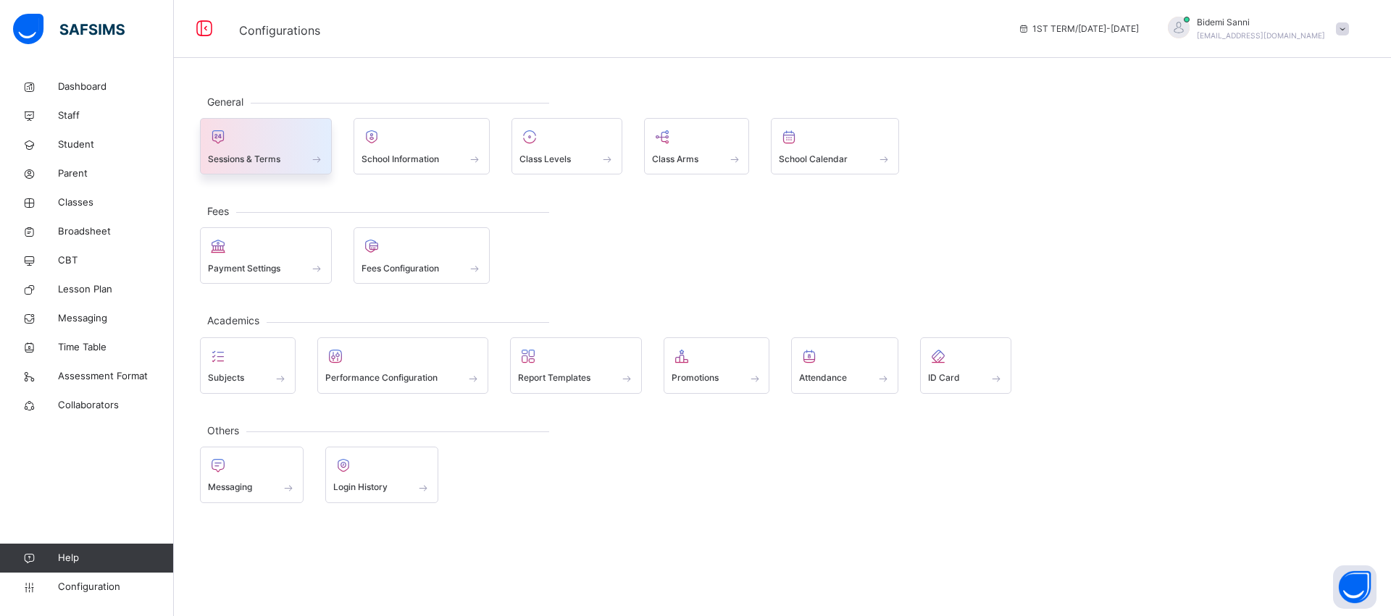
click at [266, 166] on div "Sessions & Terms" at bounding box center [266, 158] width 116 height 15
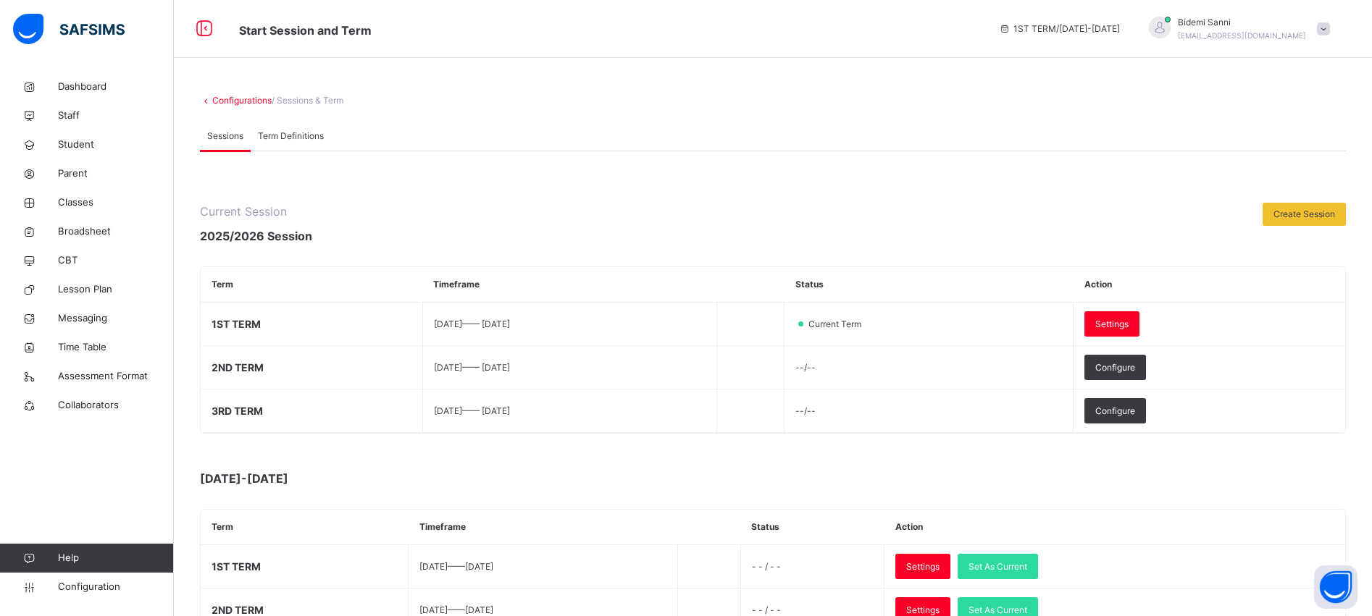
scroll to position [430, 0]
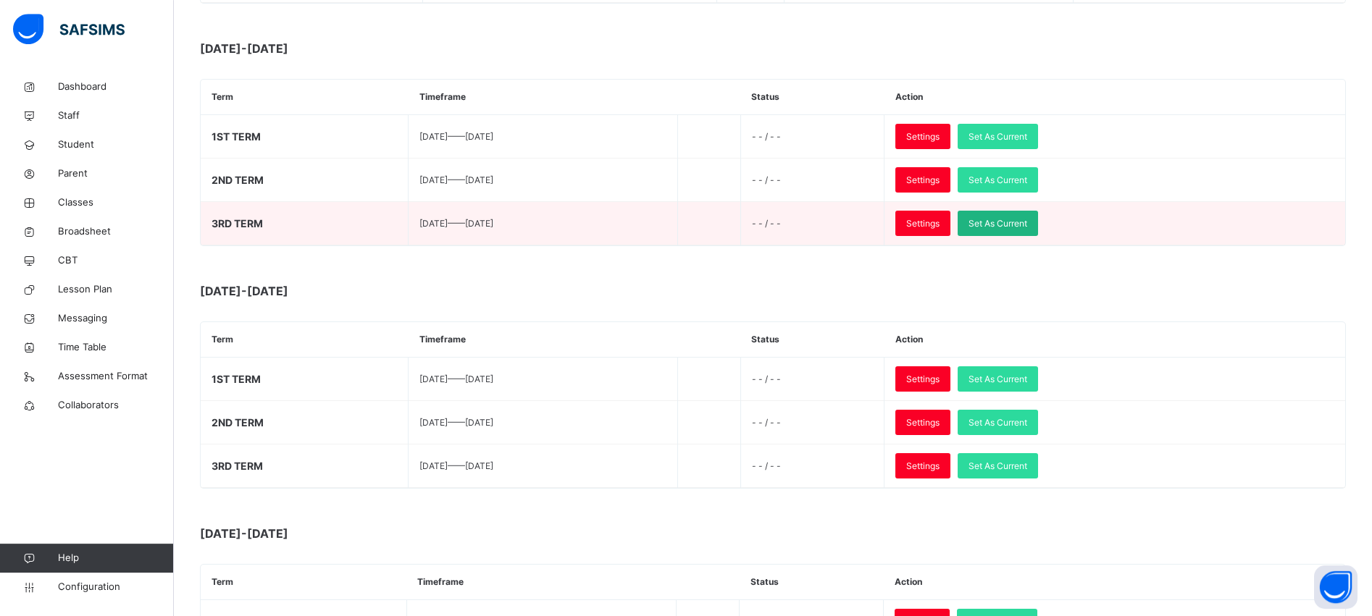
click at [1027, 225] on span "Set As Current" at bounding box center [997, 223] width 59 height 13
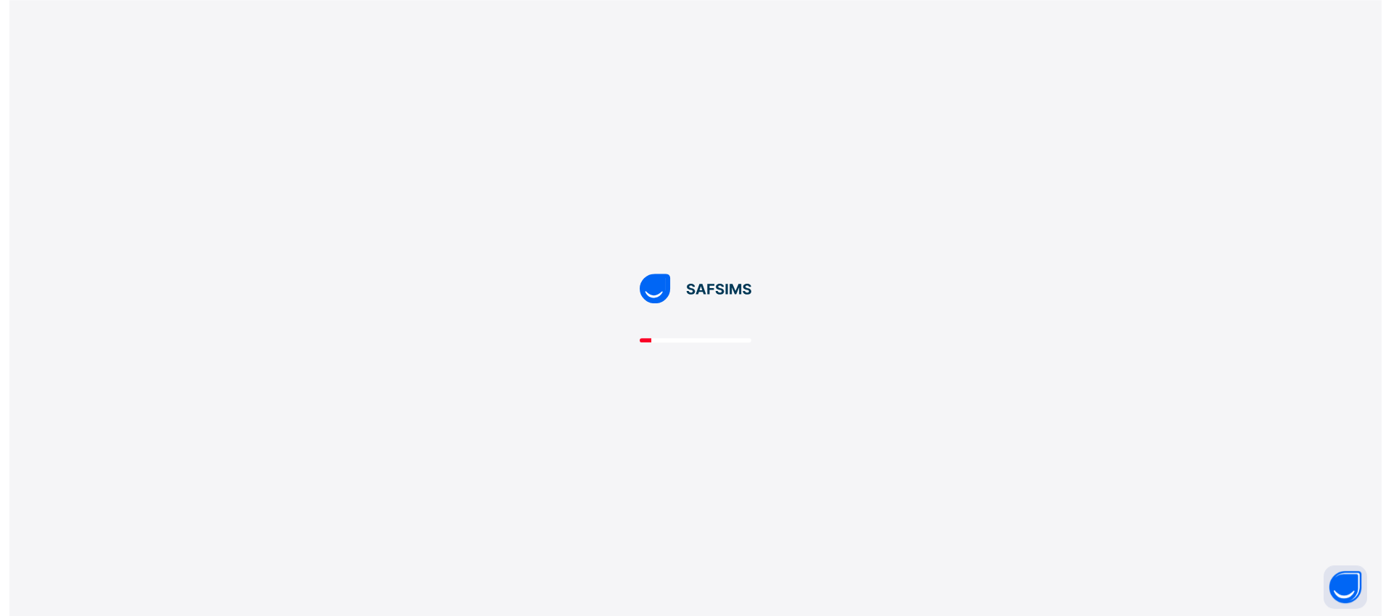
scroll to position [0, 0]
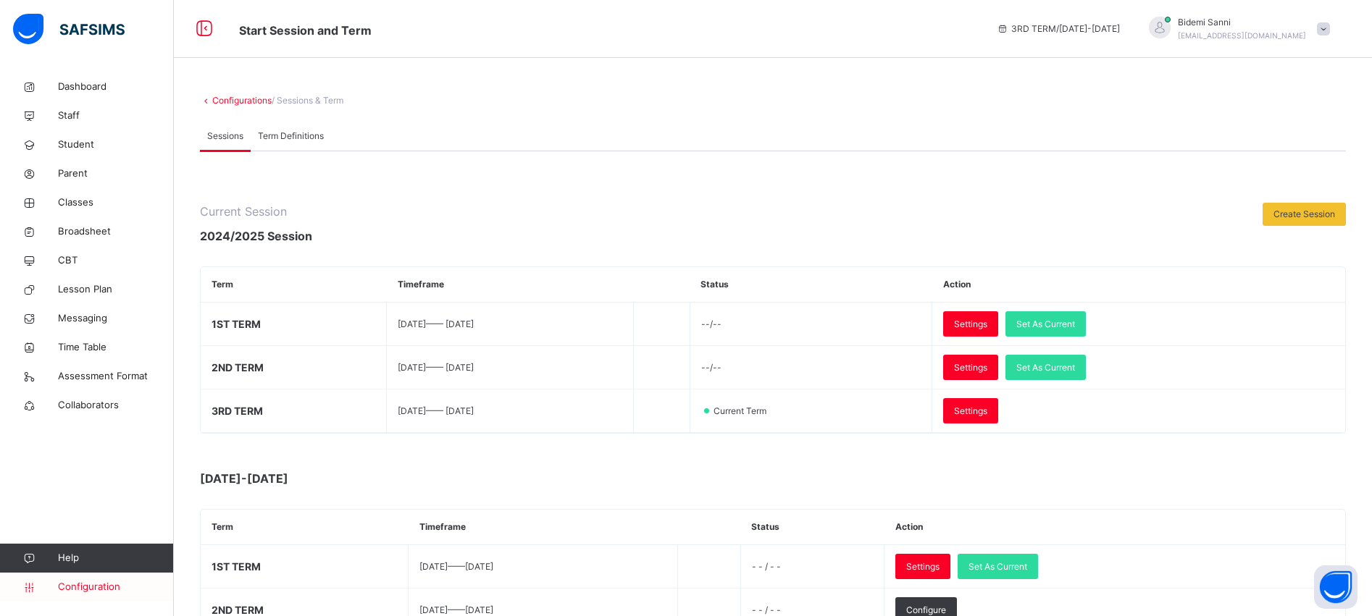
click at [118, 592] on span "Configuration" at bounding box center [115, 587] width 115 height 14
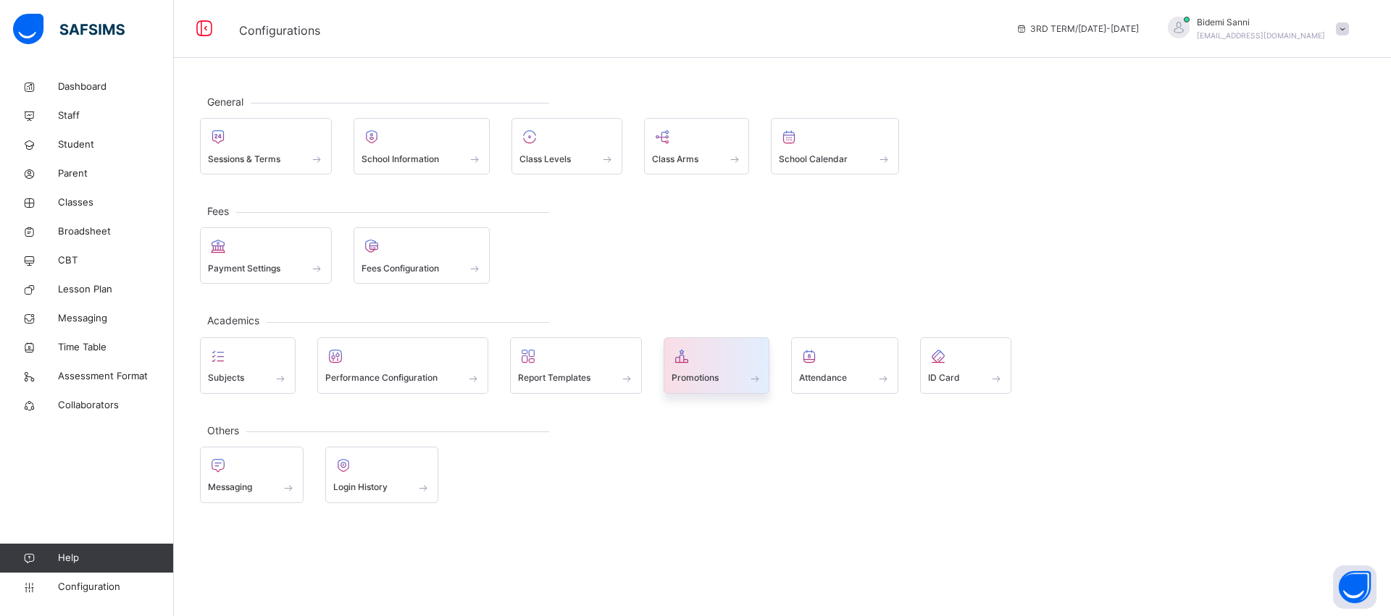
click at [703, 369] on span at bounding box center [716, 369] width 91 height 4
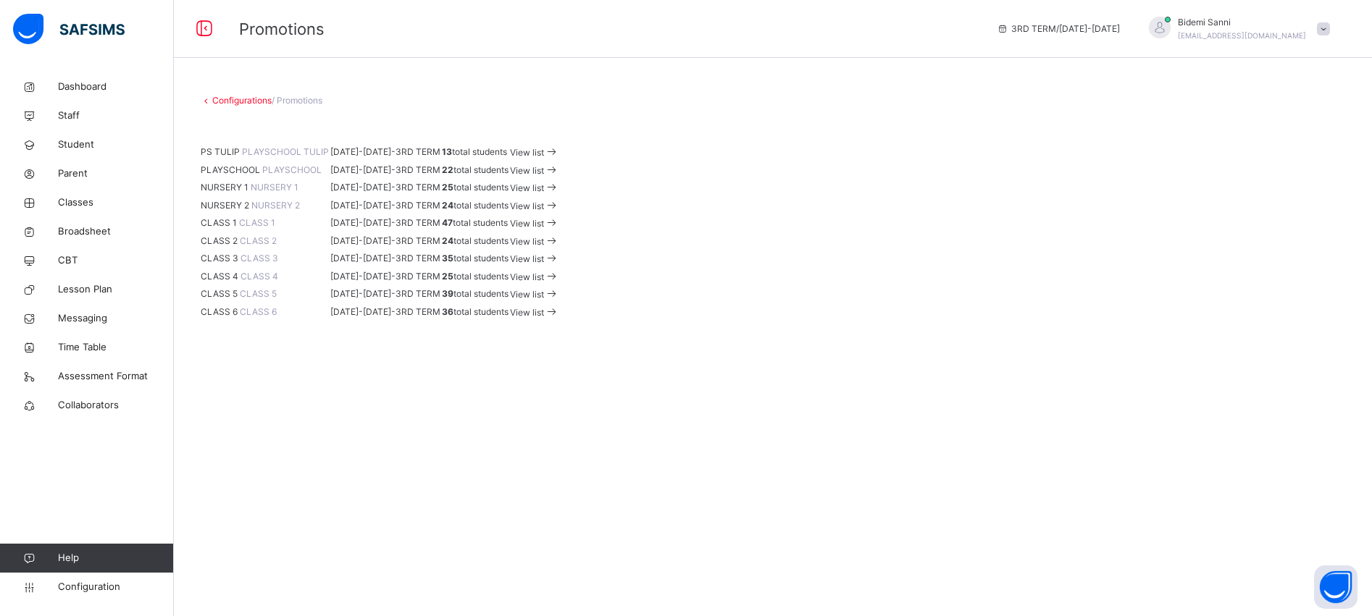
click at [544, 158] on span "View list" at bounding box center [527, 152] width 34 height 11
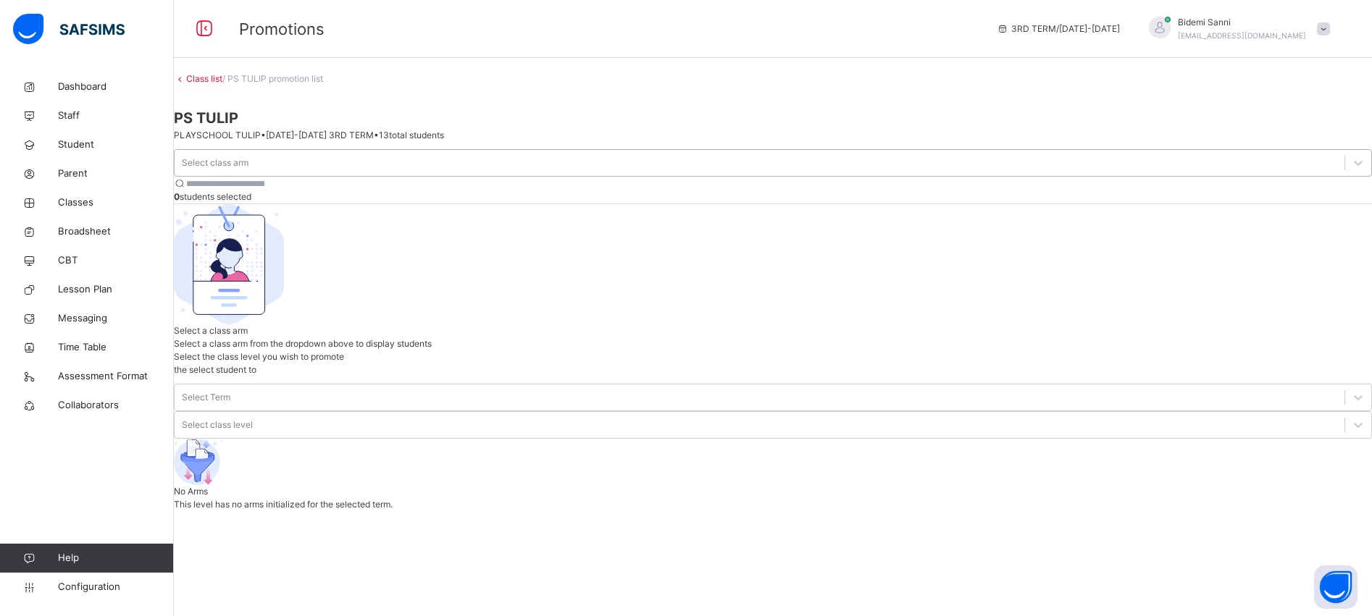
click at [229, 164] on div "Select class arm" at bounding box center [215, 162] width 67 height 13
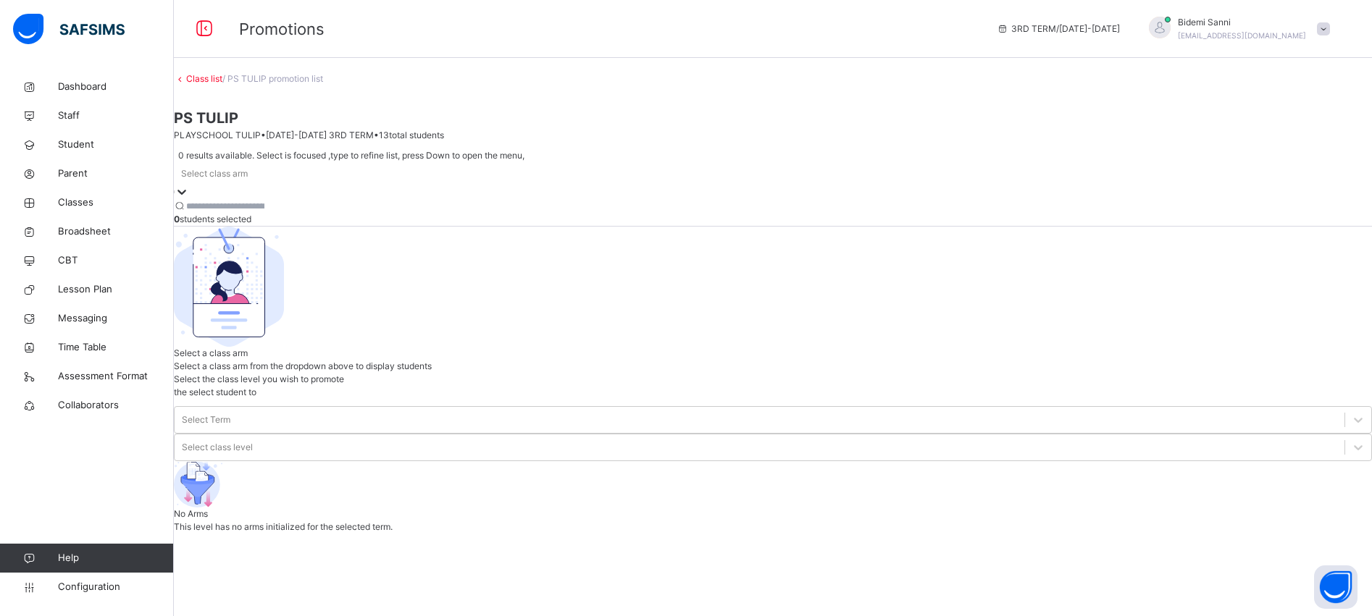
click at [229, 167] on div "Select class arm" at bounding box center [214, 173] width 67 height 13
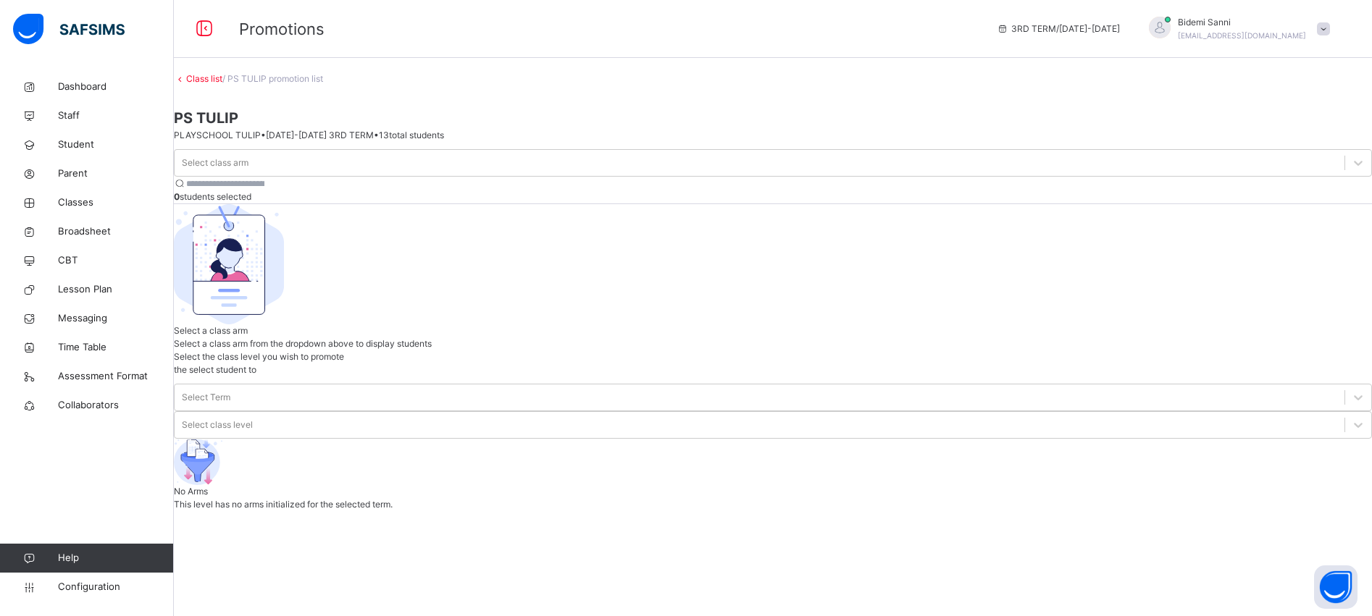
click at [783, 190] on div at bounding box center [773, 190] width 1198 height 0
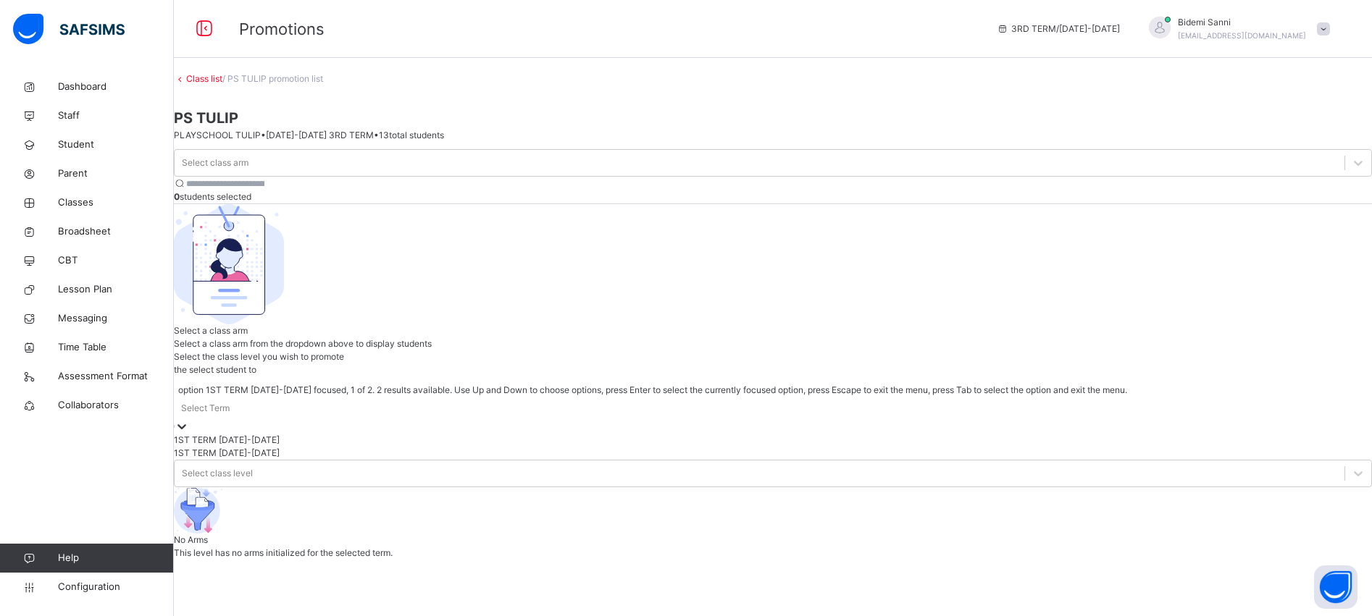
click at [1071, 397] on div "Select Term" at bounding box center [773, 415] width 1198 height 37
click at [1068, 447] on div "1ST TERM [DATE]-[DATE]" at bounding box center [773, 453] width 1198 height 13
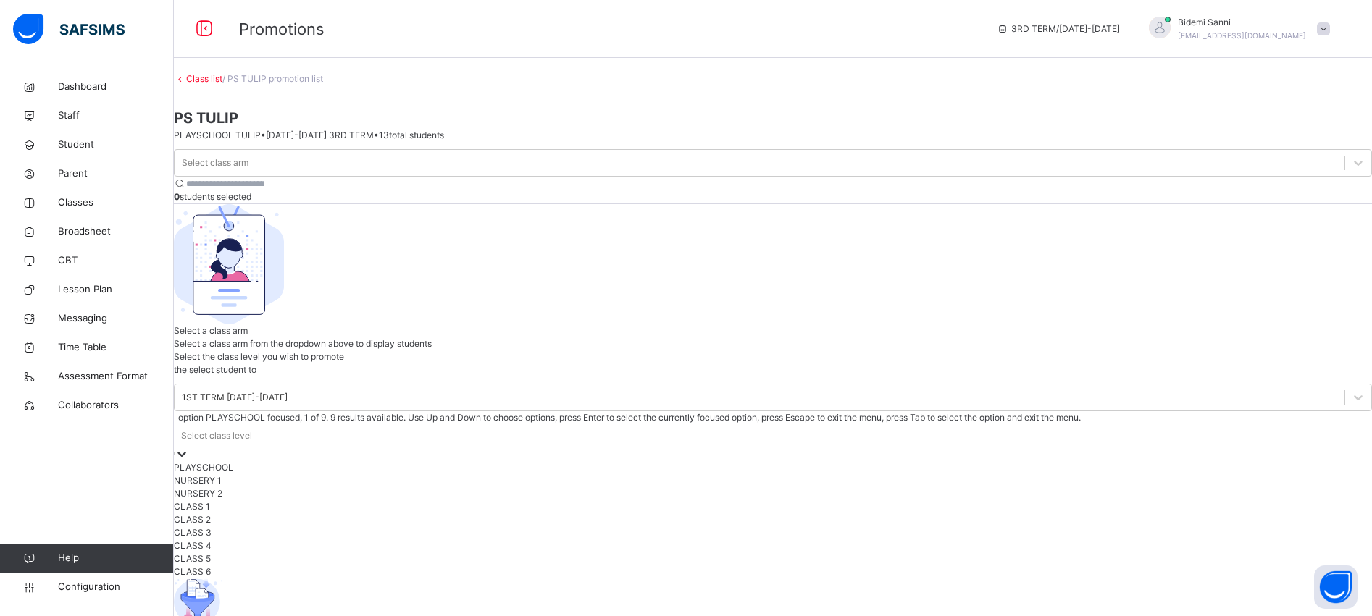
click at [252, 429] on div "Select class level" at bounding box center [216, 435] width 71 height 13
click at [1192, 461] on div "PLAYSCHOOL" at bounding box center [773, 467] width 1198 height 13
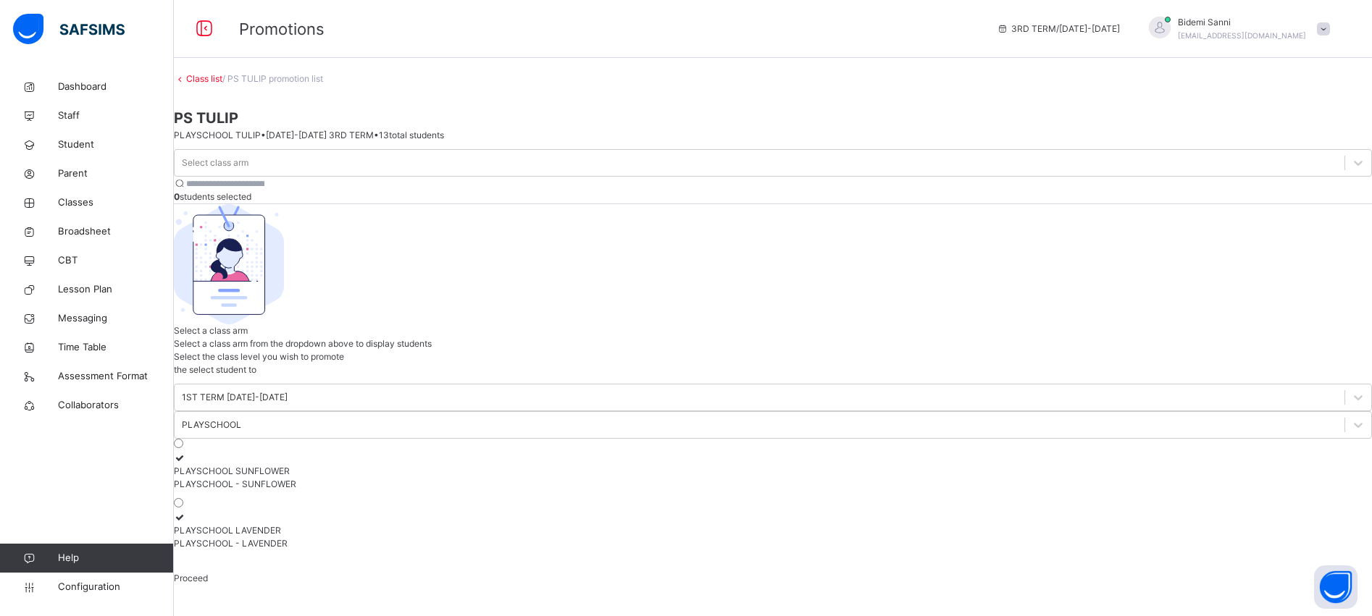
click at [221, 84] on link "Class list" at bounding box center [204, 78] width 36 height 11
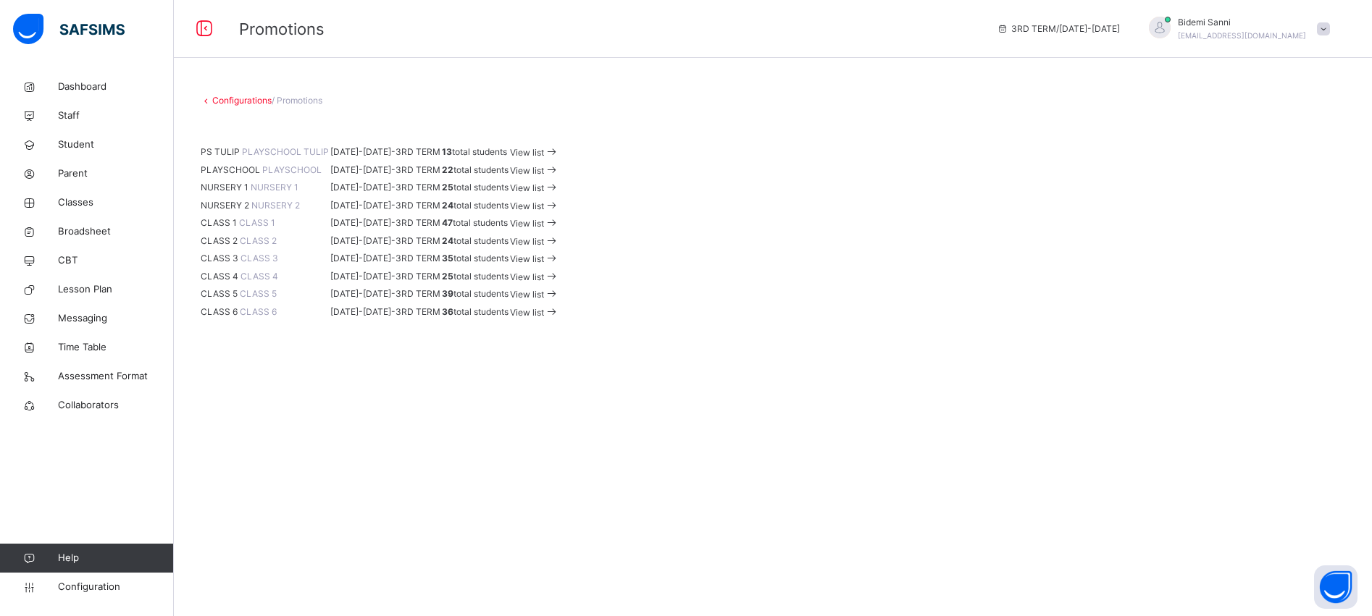
click at [544, 211] on span "View list" at bounding box center [527, 206] width 34 height 11
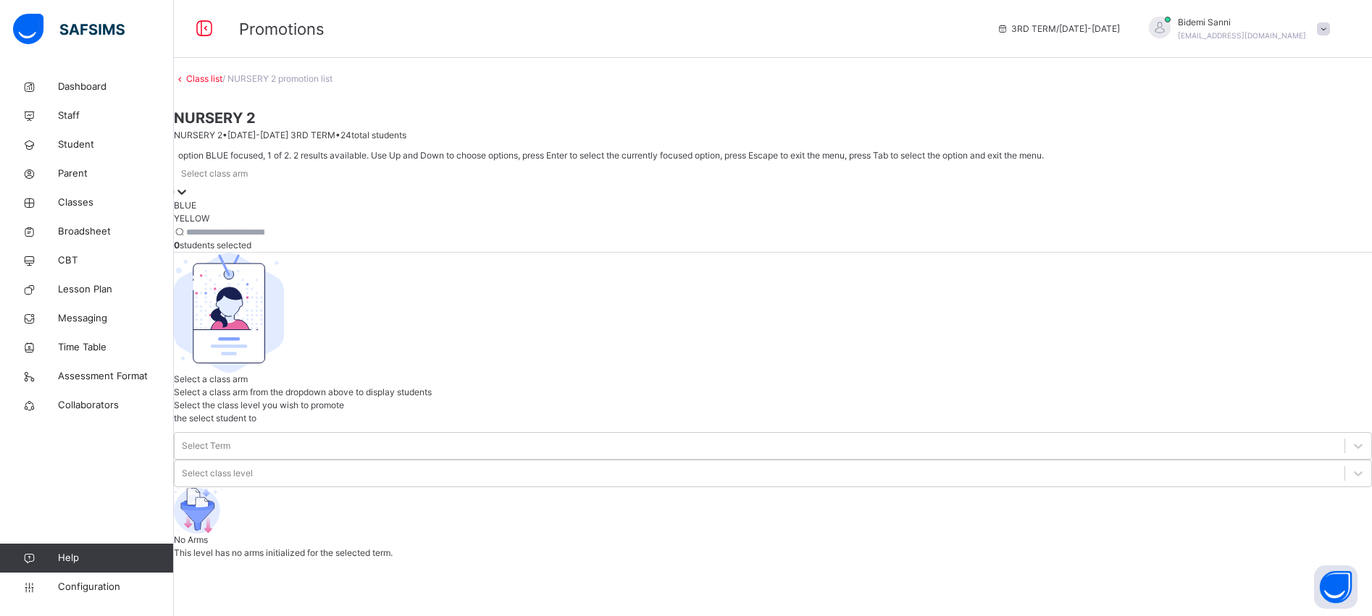
click at [290, 168] on div "Select class arm" at bounding box center [773, 173] width 1198 height 22
click at [259, 209] on div "BLUE" at bounding box center [773, 205] width 1198 height 13
